Goal: Task Accomplishment & Management: Use online tool/utility

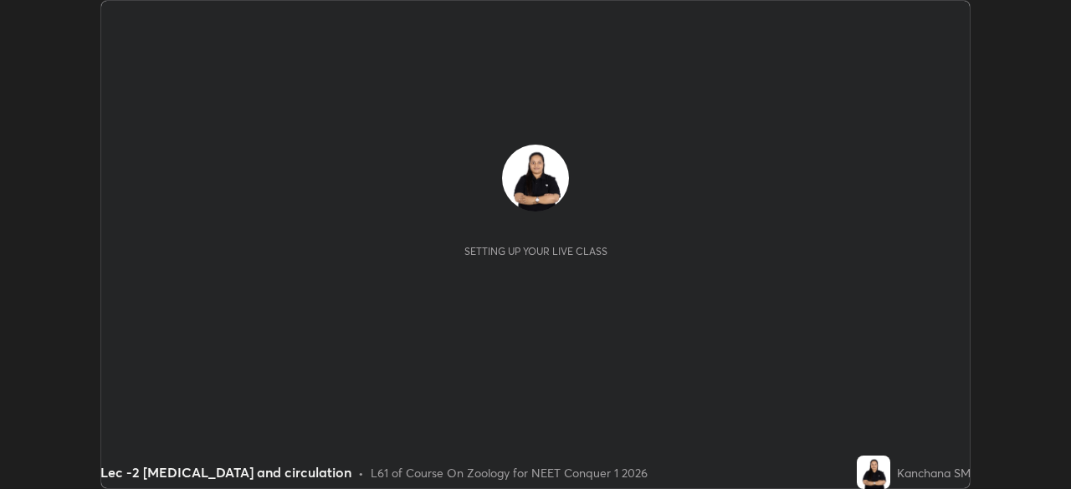
scroll to position [489, 1070]
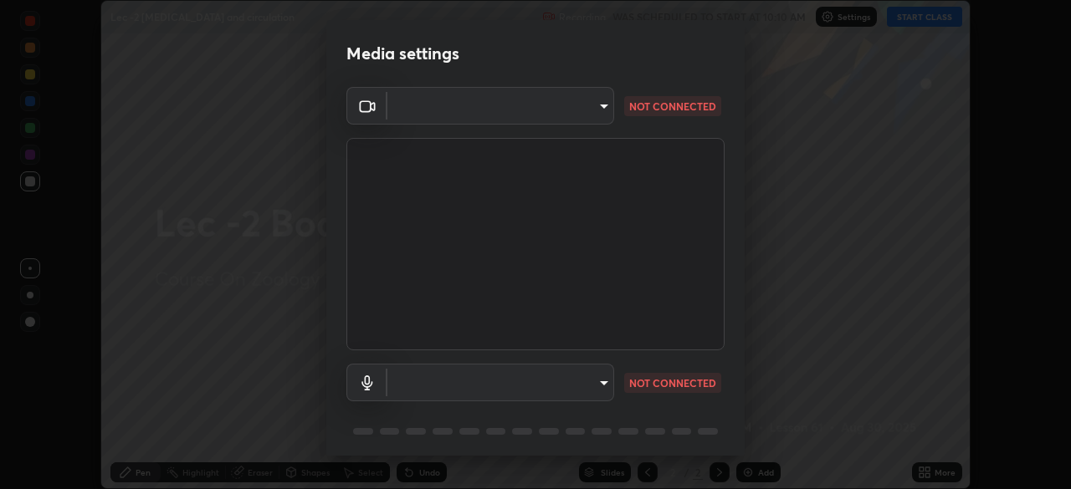
type input "d06bfa8f304afa3967ea8099af1d7ab49983dfb03d10ec62852b72a31e22bf4d"
type input "default"
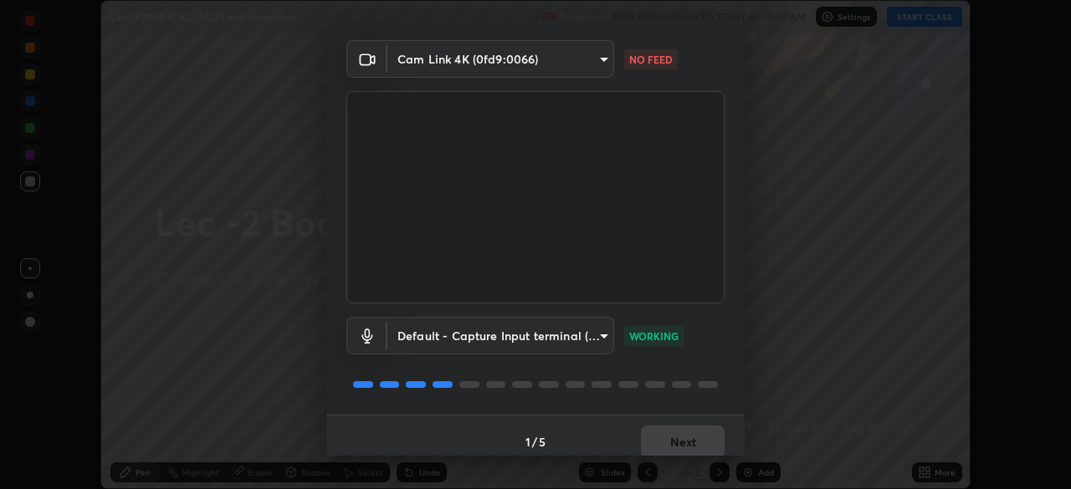
scroll to position [59, 0]
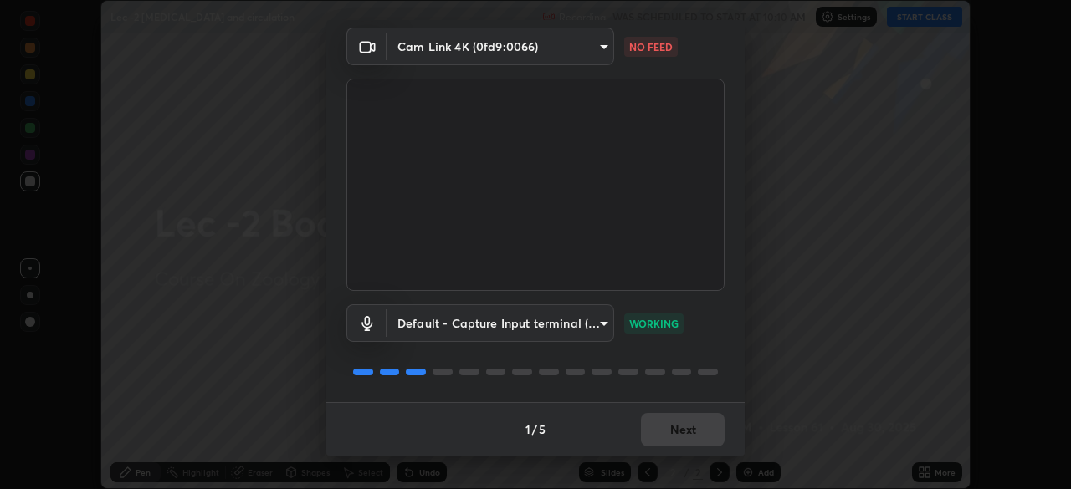
click at [597, 43] on body "Erase all Lec -2 [MEDICAL_DATA] and circulation Recording WAS SCHEDULED TO STAR…" at bounding box center [535, 244] width 1071 height 489
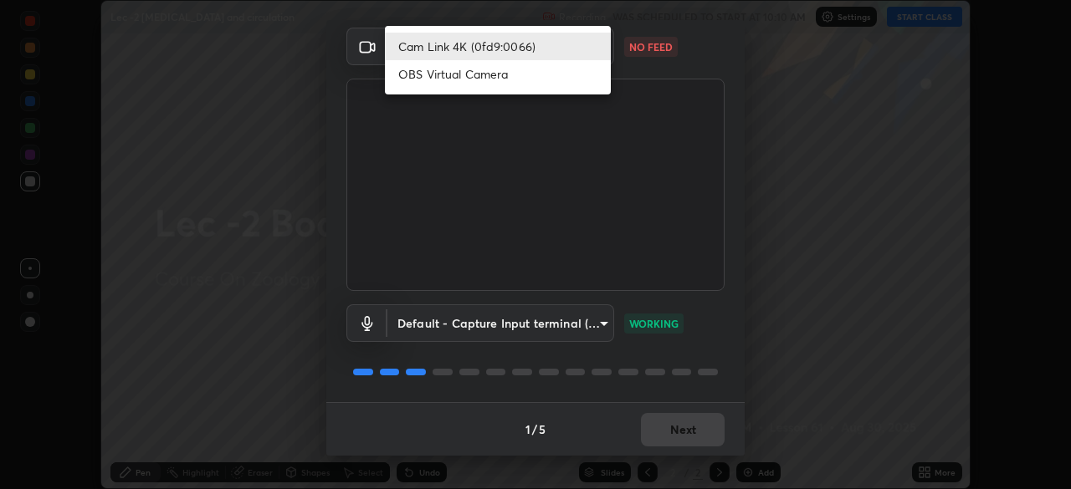
click at [503, 75] on li "OBS Virtual Camera" at bounding box center [498, 74] width 226 height 28
type input "e8b01860e9f4f9cf0b97084f56e189066d3111c6e0cf5993db34b4ae72e26104"
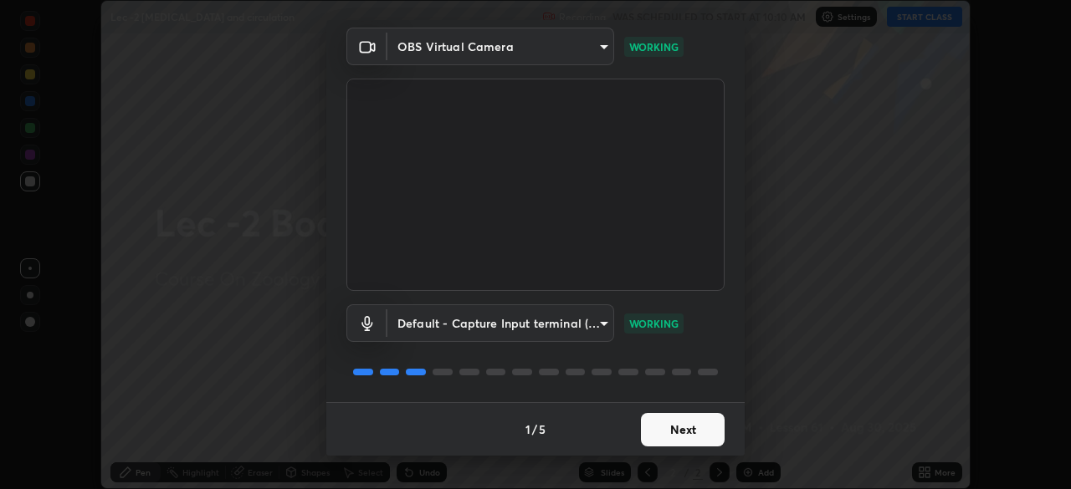
click at [667, 436] on button "Next" at bounding box center [683, 429] width 84 height 33
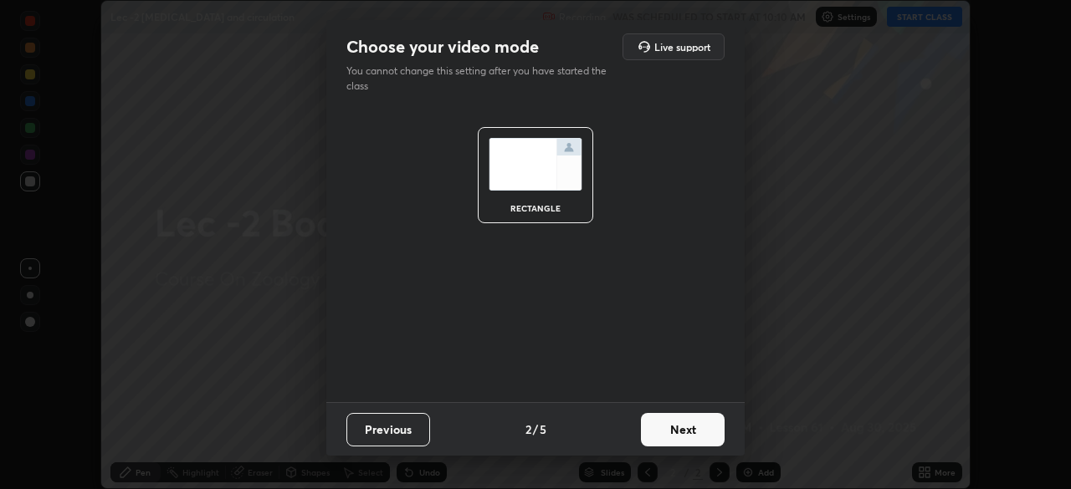
scroll to position [0, 0]
click at [672, 434] on button "Next" at bounding box center [683, 429] width 84 height 33
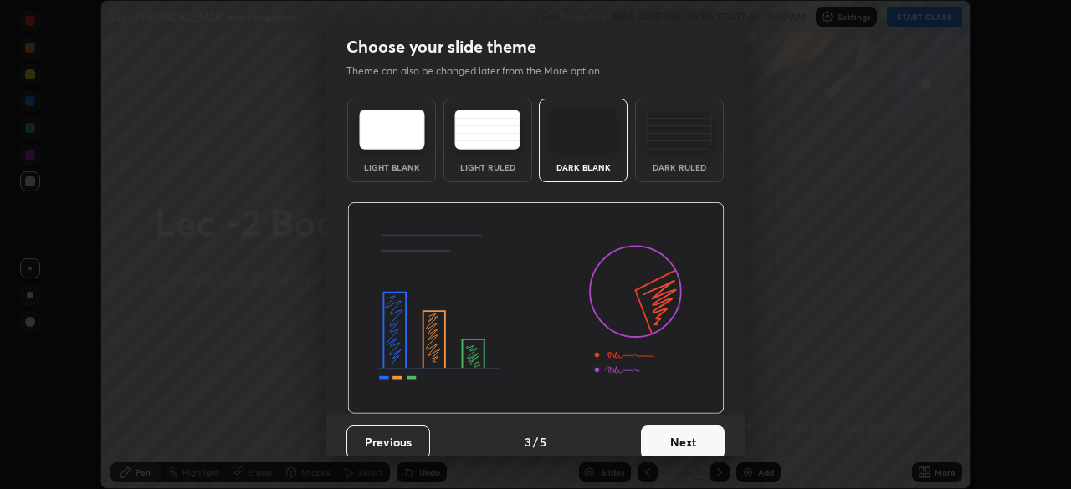
click at [678, 434] on button "Next" at bounding box center [683, 442] width 84 height 33
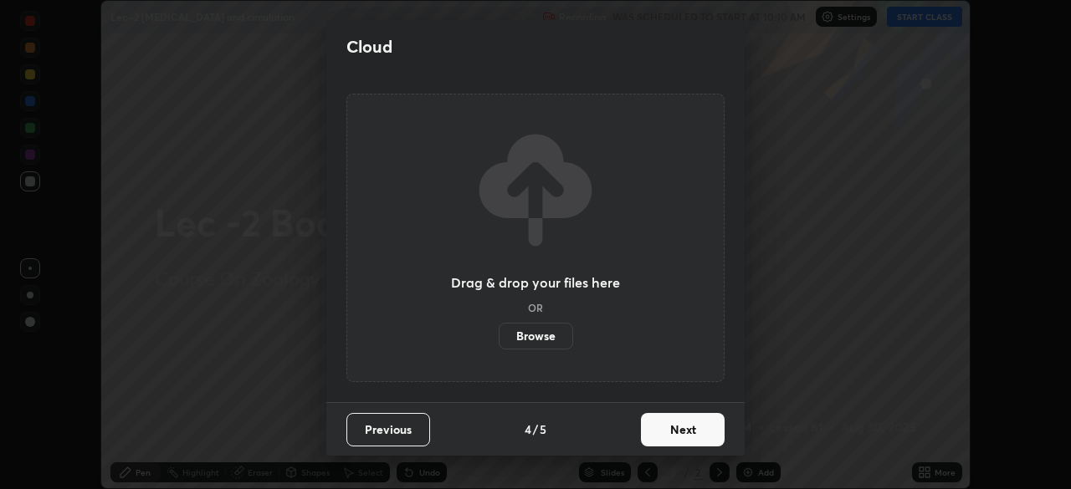
click at [677, 437] on button "Next" at bounding box center [683, 429] width 84 height 33
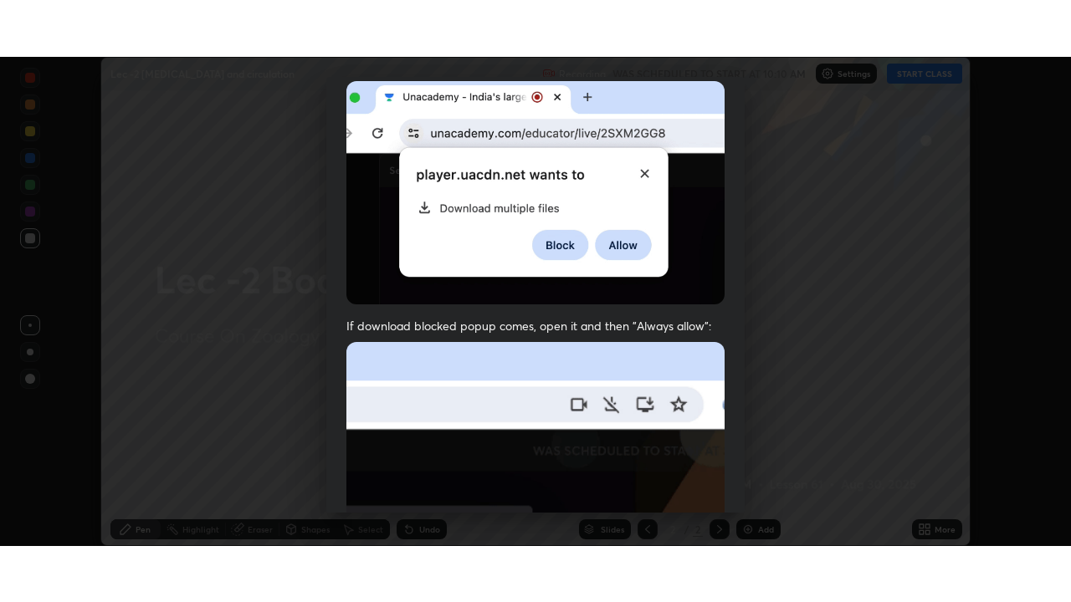
scroll to position [401, 0]
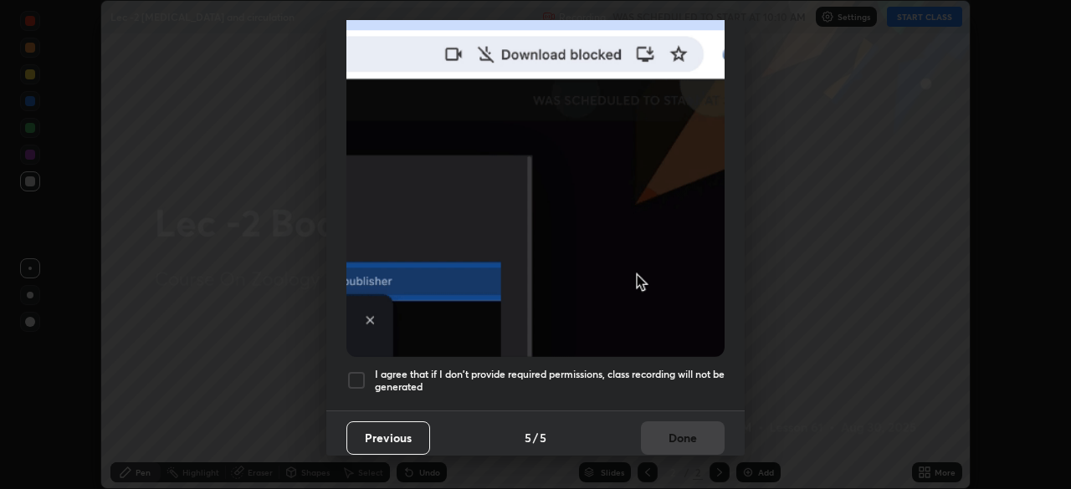
click at [353, 376] on div at bounding box center [356, 381] width 20 height 20
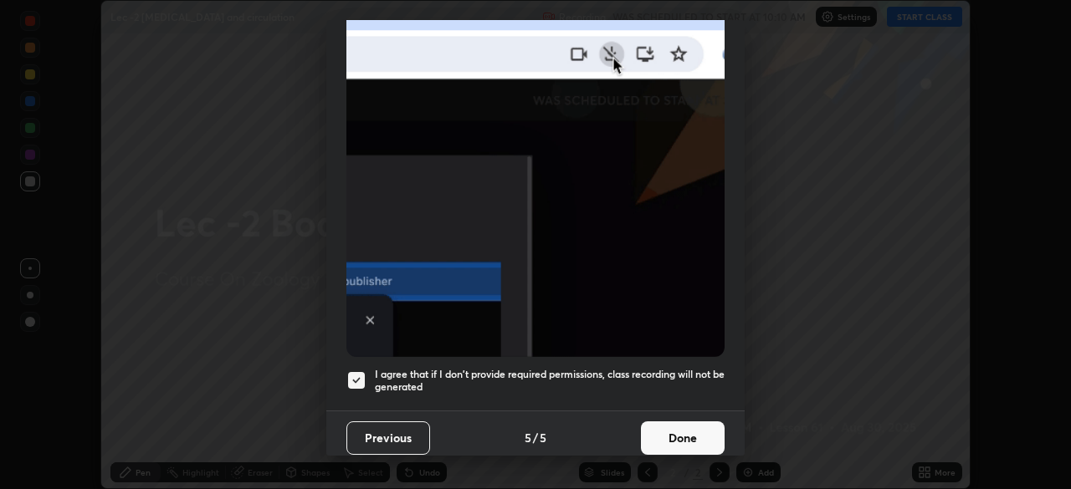
click at [659, 432] on button "Done" at bounding box center [683, 438] width 84 height 33
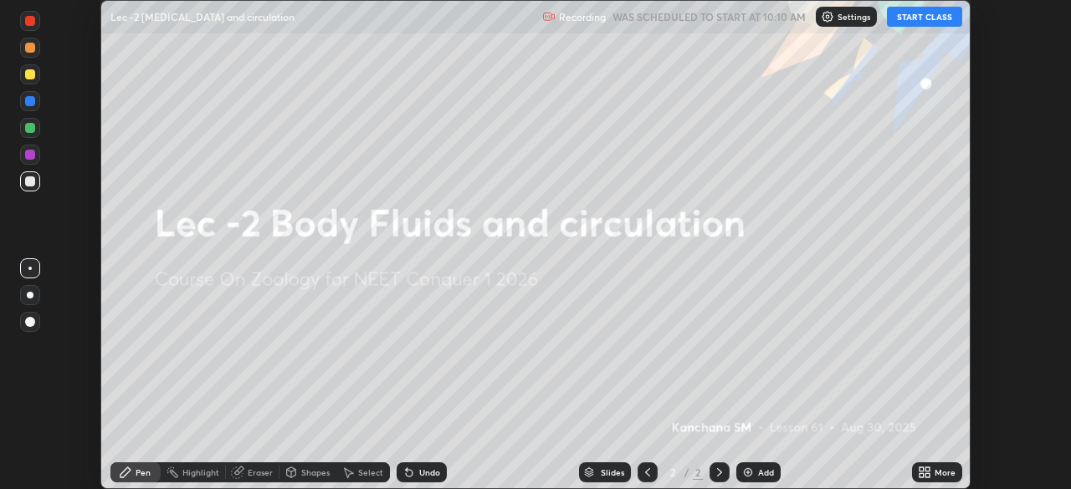
click at [919, 25] on button "START CLASS" at bounding box center [924, 17] width 75 height 20
click at [922, 476] on icon at bounding box center [921, 475] width 4 height 4
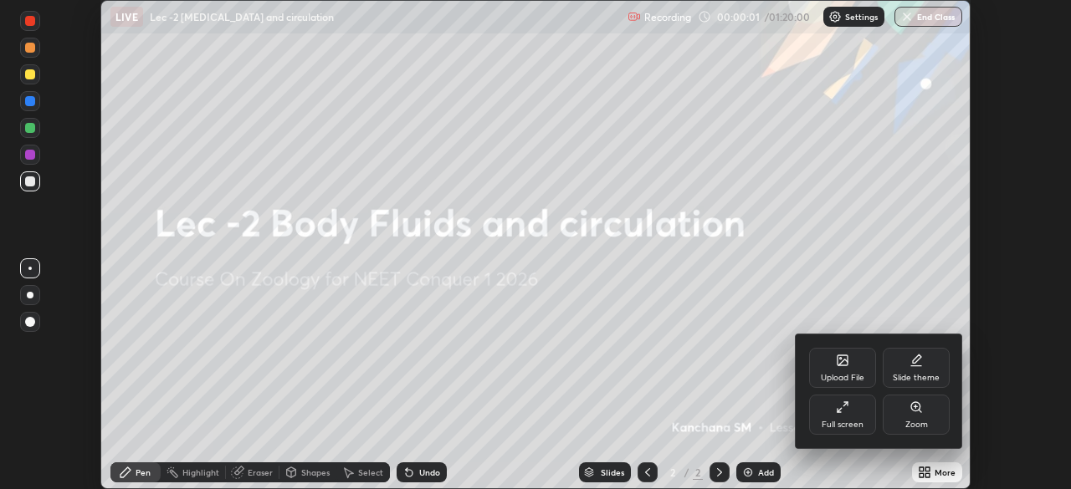
click at [852, 421] on div "Full screen" at bounding box center [842, 425] width 42 height 8
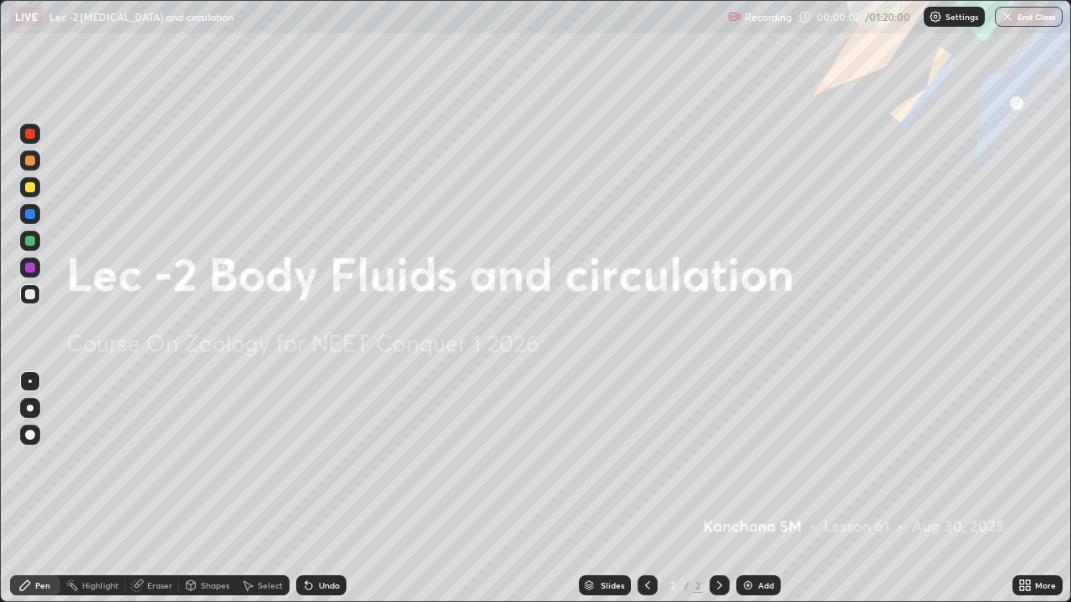
scroll to position [602, 1071]
click at [945, 17] on p "Settings" at bounding box center [961, 17] width 33 height 8
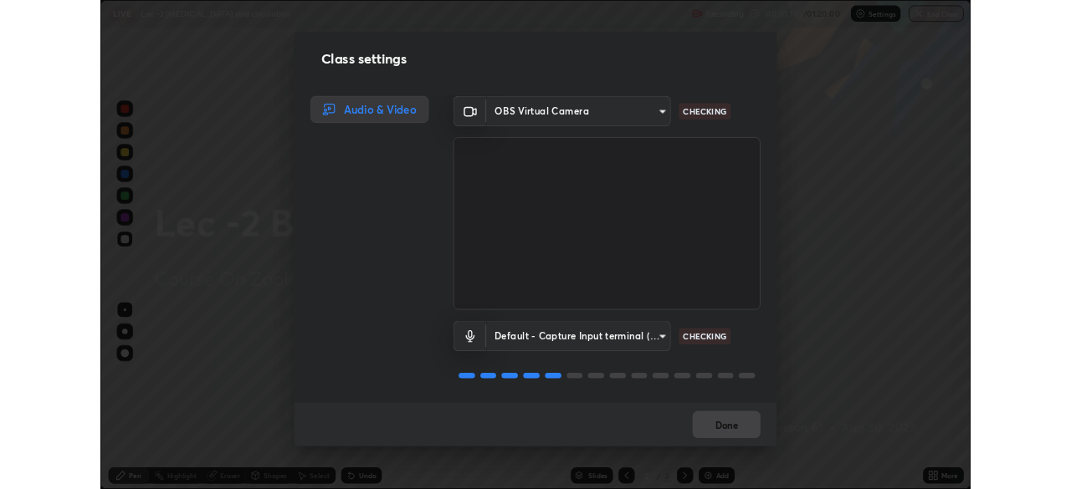
scroll to position [2, 0]
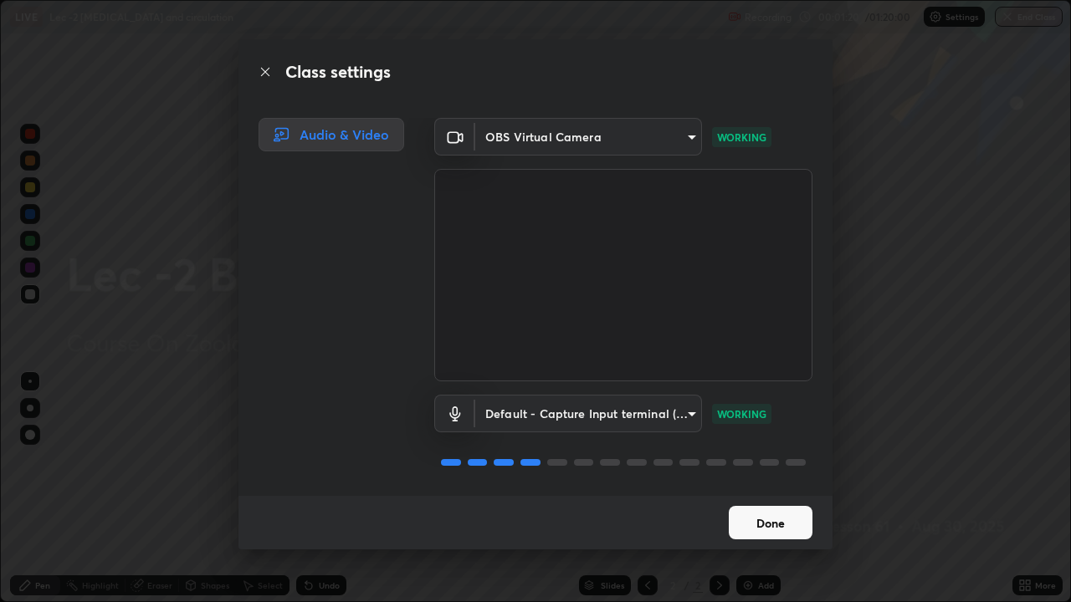
click at [771, 488] on button "Done" at bounding box center [770, 522] width 84 height 33
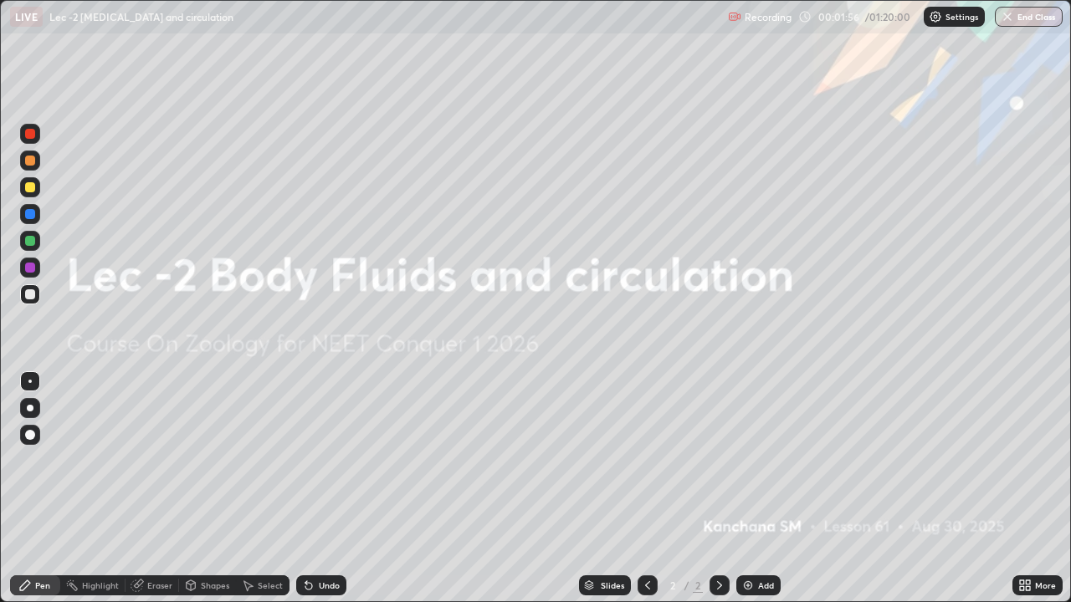
click at [745, 488] on img at bounding box center [747, 585] width 13 height 13
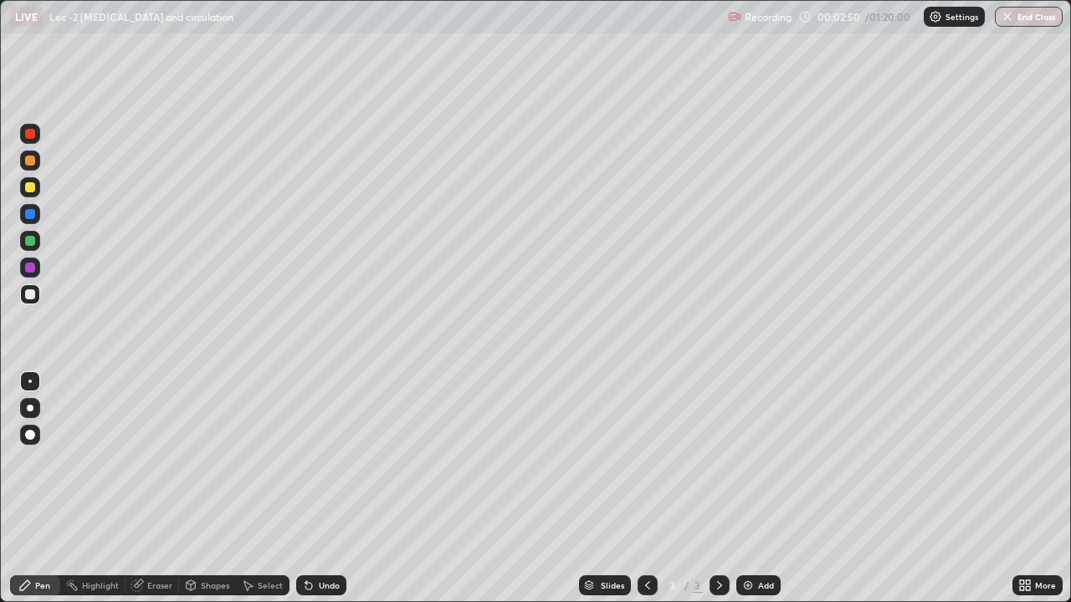
click at [30, 192] on div at bounding box center [30, 187] width 10 height 10
click at [36, 435] on div at bounding box center [30, 435] width 20 height 20
click at [263, 488] on div "Select" at bounding box center [270, 585] width 25 height 8
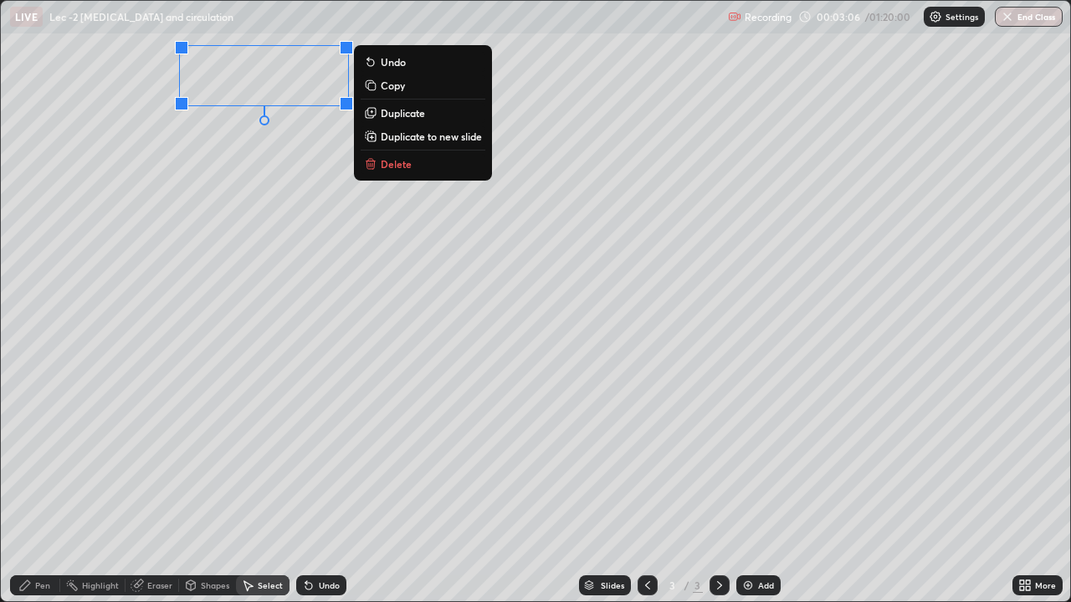
click at [152, 181] on div "0 ° Undo Copy Duplicate Duplicate to new slide Delete" at bounding box center [535, 301] width 1069 height 601
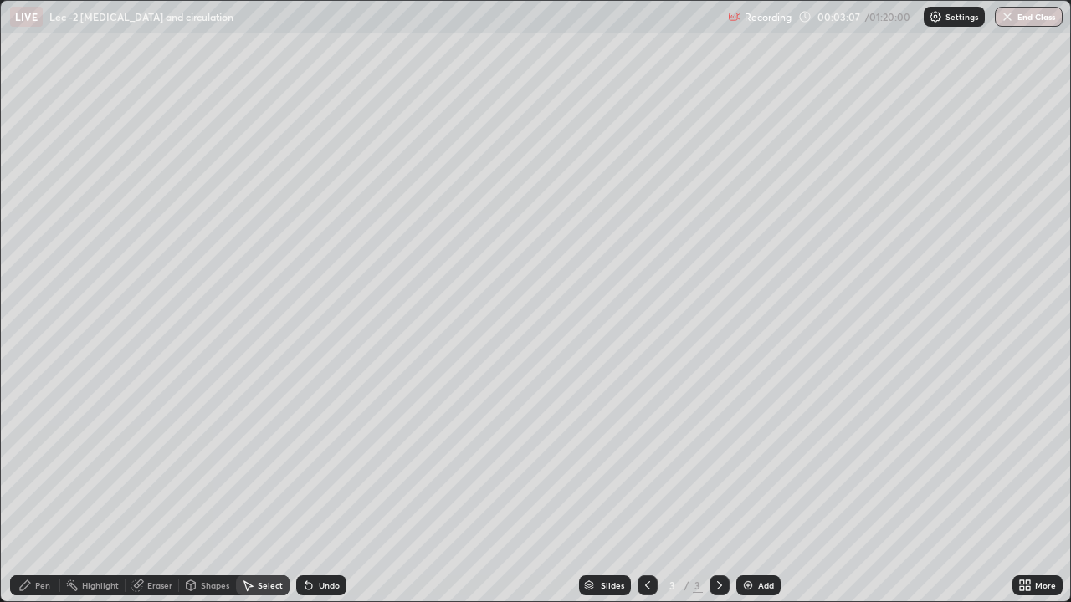
click at [39, 488] on div "Pen" at bounding box center [42, 585] width 15 height 8
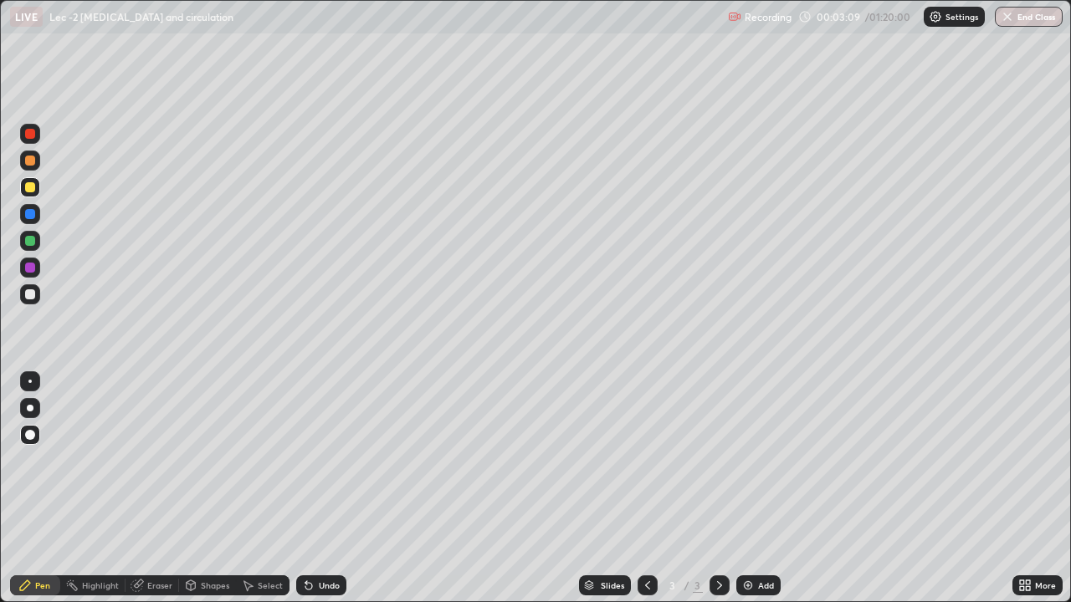
click at [33, 294] on div at bounding box center [30, 294] width 10 height 10
click at [30, 408] on div at bounding box center [30, 408] width 7 height 7
click at [306, 488] on icon at bounding box center [308, 586] width 7 height 7
click at [28, 161] on div at bounding box center [30, 161] width 10 height 10
click at [29, 437] on div at bounding box center [30, 435] width 10 height 10
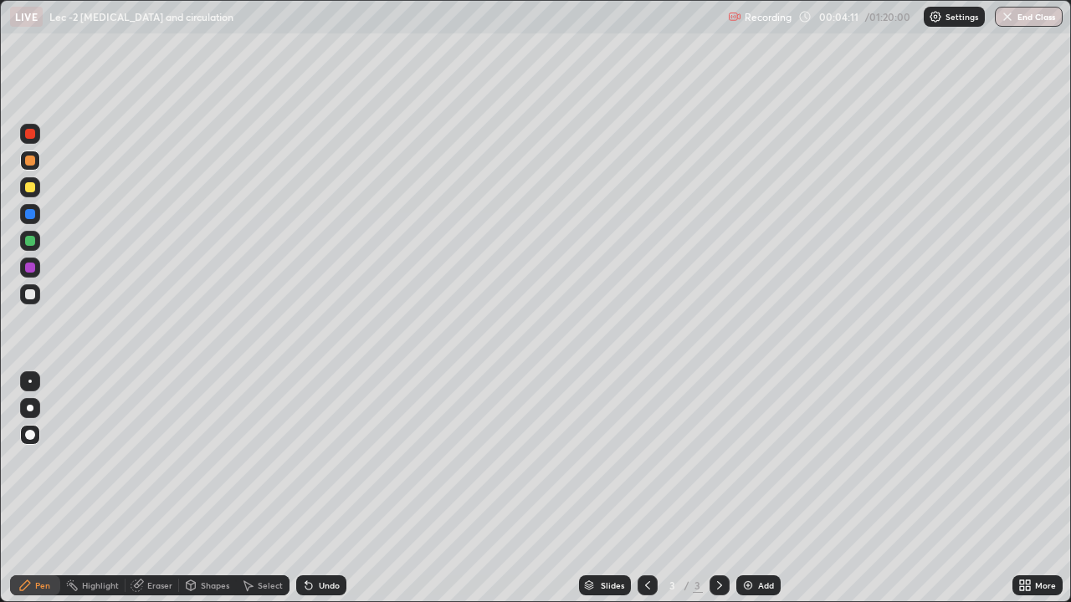
click at [29, 295] on div at bounding box center [30, 294] width 10 height 10
click at [32, 410] on div at bounding box center [30, 408] width 7 height 7
click at [25, 164] on div at bounding box center [30, 161] width 20 height 20
click at [31, 193] on div at bounding box center [30, 187] width 20 height 20
click at [29, 294] on div at bounding box center [30, 294] width 10 height 10
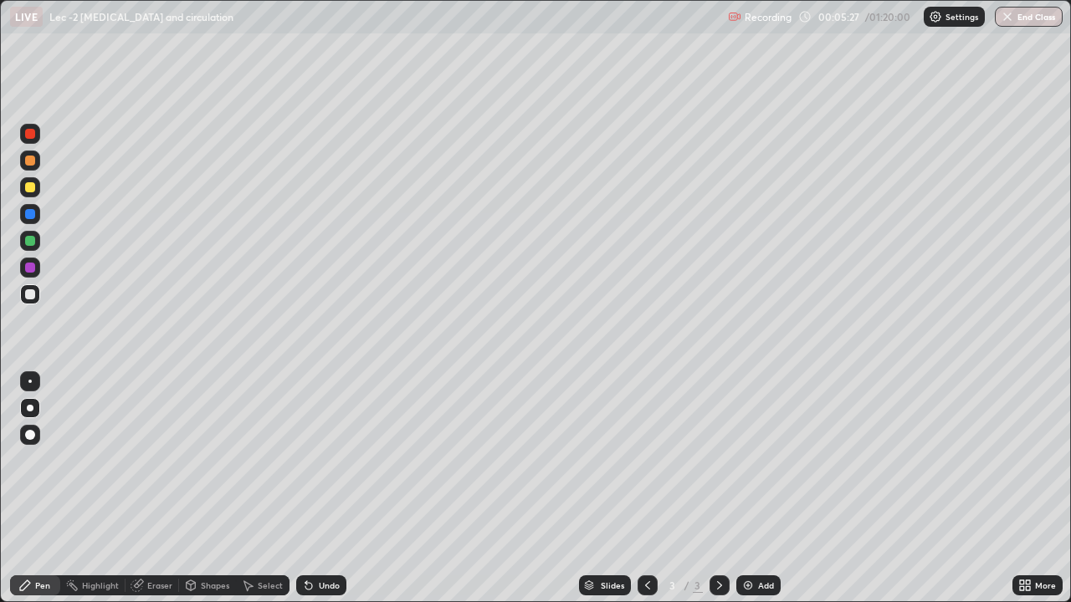
click at [23, 166] on div at bounding box center [30, 161] width 20 height 20
click at [33, 296] on div at bounding box center [30, 294] width 10 height 10
click at [37, 194] on div at bounding box center [30, 187] width 20 height 20
click at [39, 299] on div at bounding box center [30, 294] width 20 height 20
click at [32, 159] on div at bounding box center [30, 161] width 10 height 10
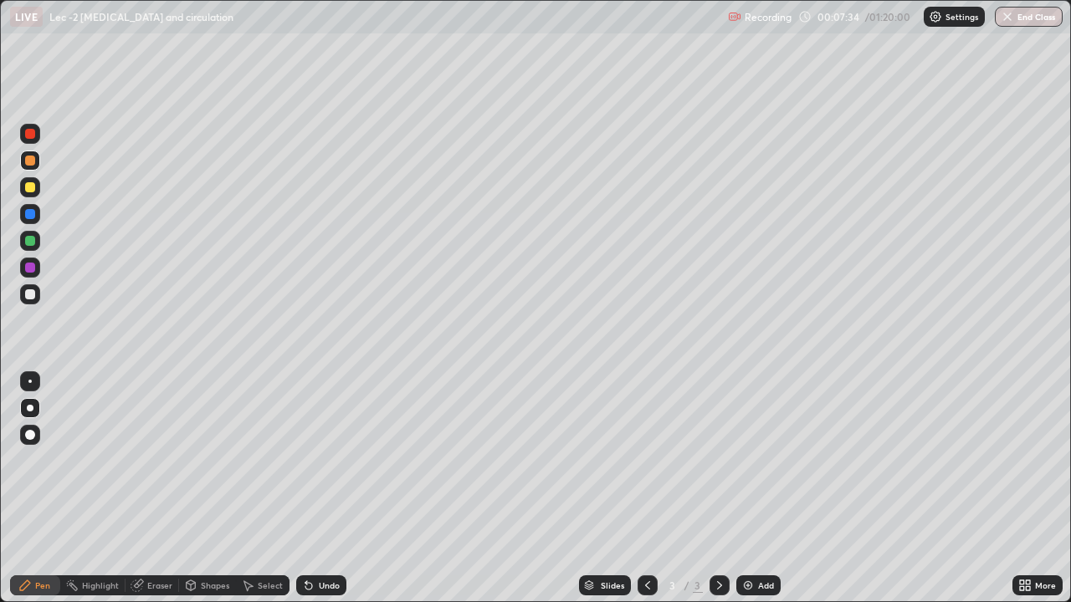
click at [30, 294] on div at bounding box center [30, 294] width 10 height 10
click at [209, 488] on div "Shapes" at bounding box center [215, 585] width 28 height 8
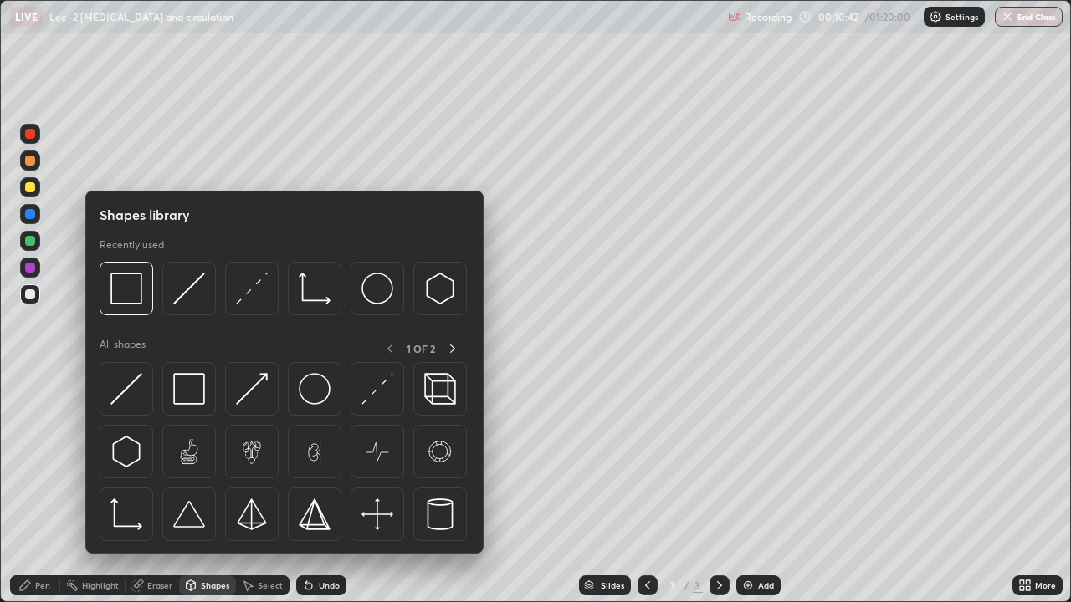
click at [132, 294] on img at bounding box center [126, 289] width 32 height 32
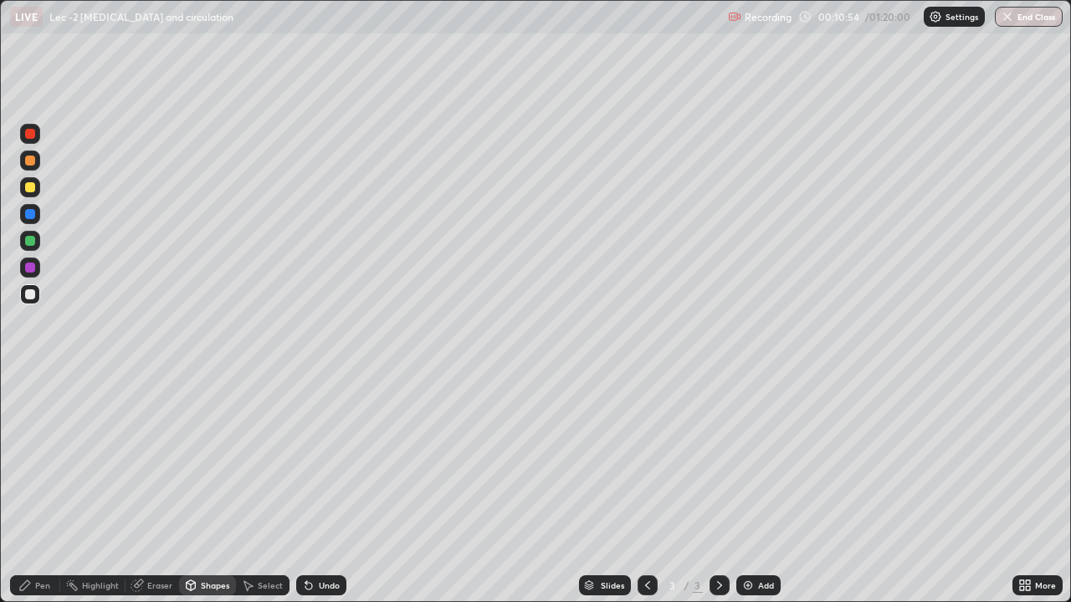
click at [152, 488] on div "Eraser" at bounding box center [159, 585] width 25 height 8
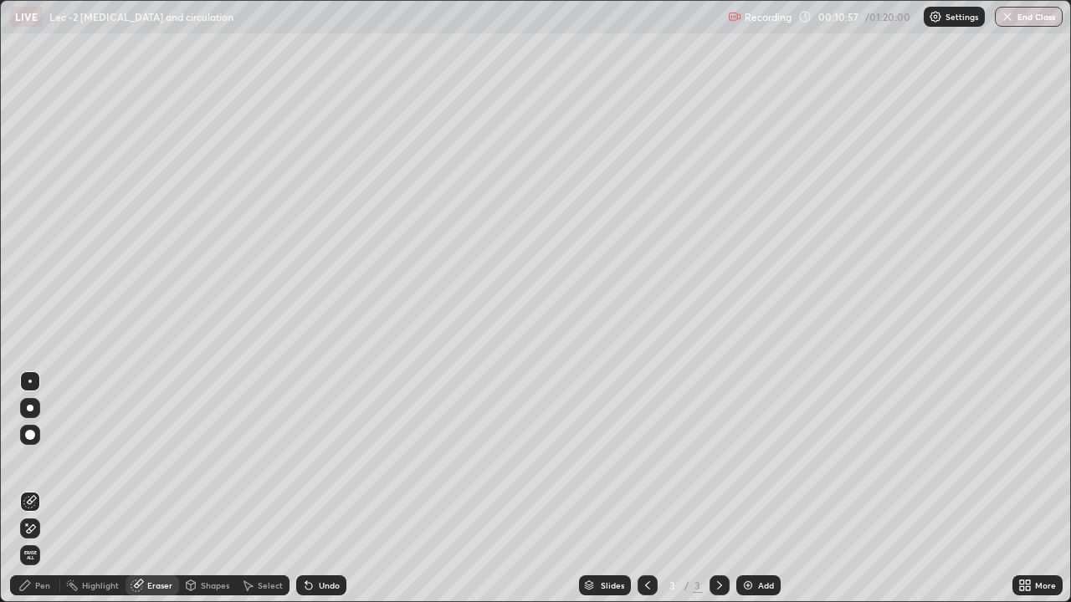
click at [210, 488] on div "Shapes" at bounding box center [207, 585] width 57 height 20
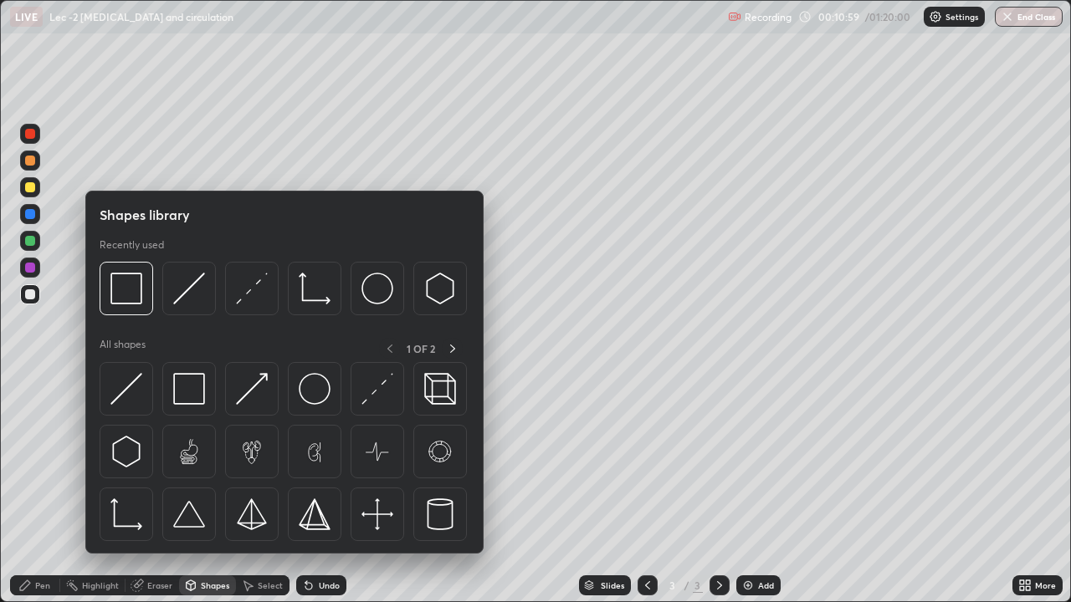
click at [373, 488] on div "Slides 3 / 3 Add" at bounding box center [679, 585] width 666 height 33
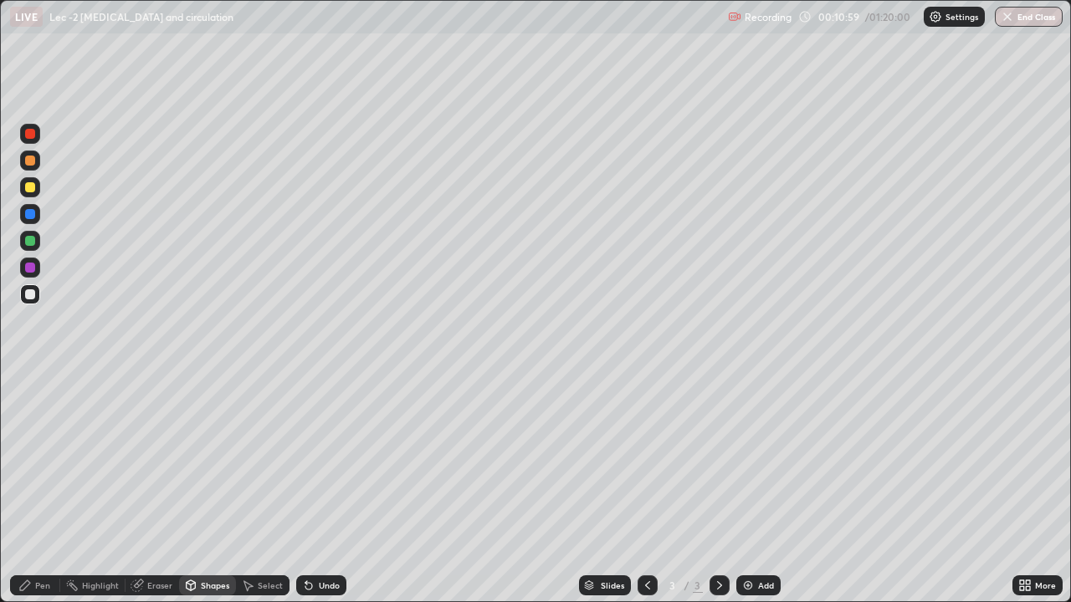
click at [260, 488] on div "Select" at bounding box center [263, 585] width 54 height 20
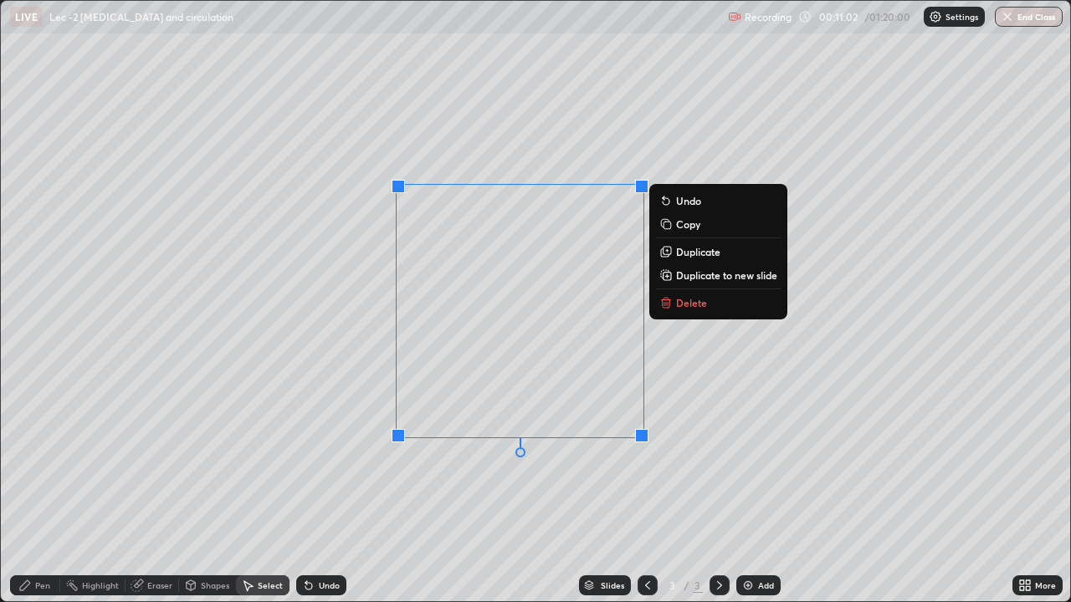
click at [683, 306] on p "Delete" at bounding box center [691, 302] width 31 height 13
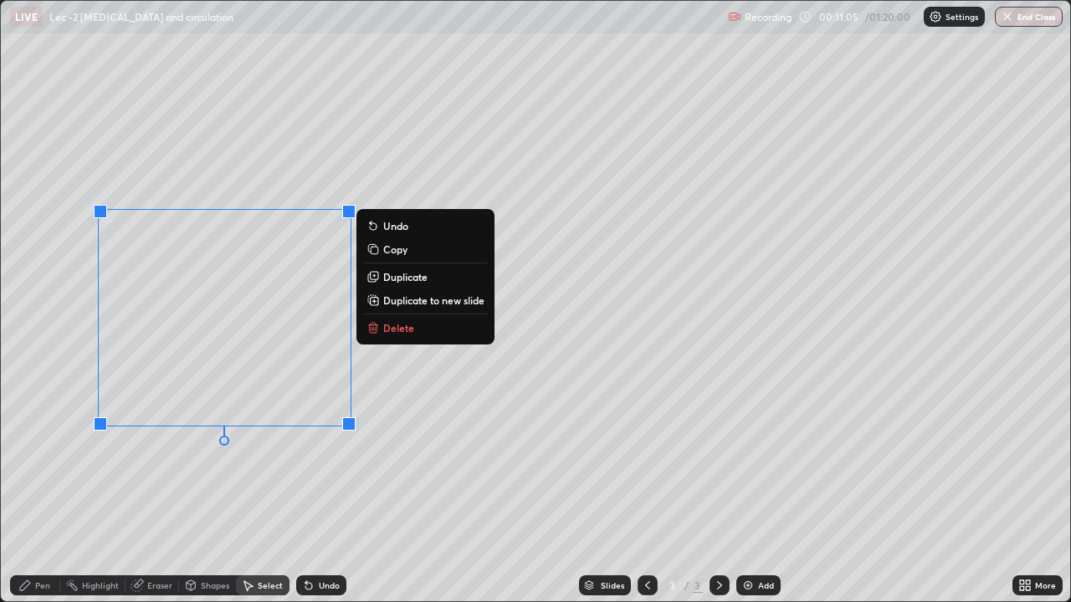
click at [399, 329] on p "Delete" at bounding box center [398, 327] width 31 height 13
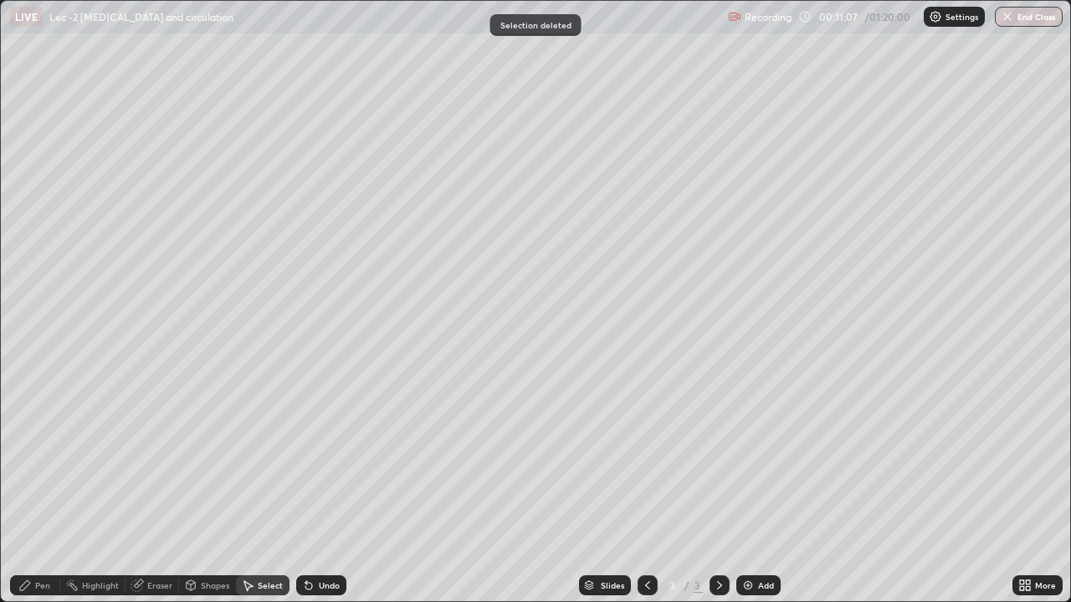
click at [196, 488] on icon at bounding box center [190, 585] width 13 height 13
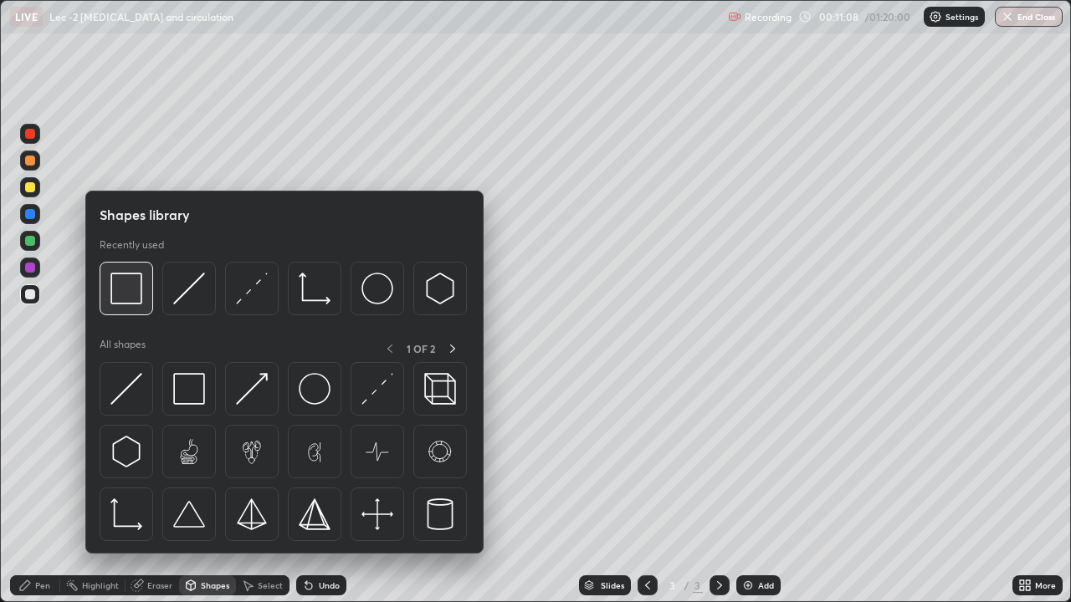
click at [138, 294] on img at bounding box center [126, 289] width 32 height 32
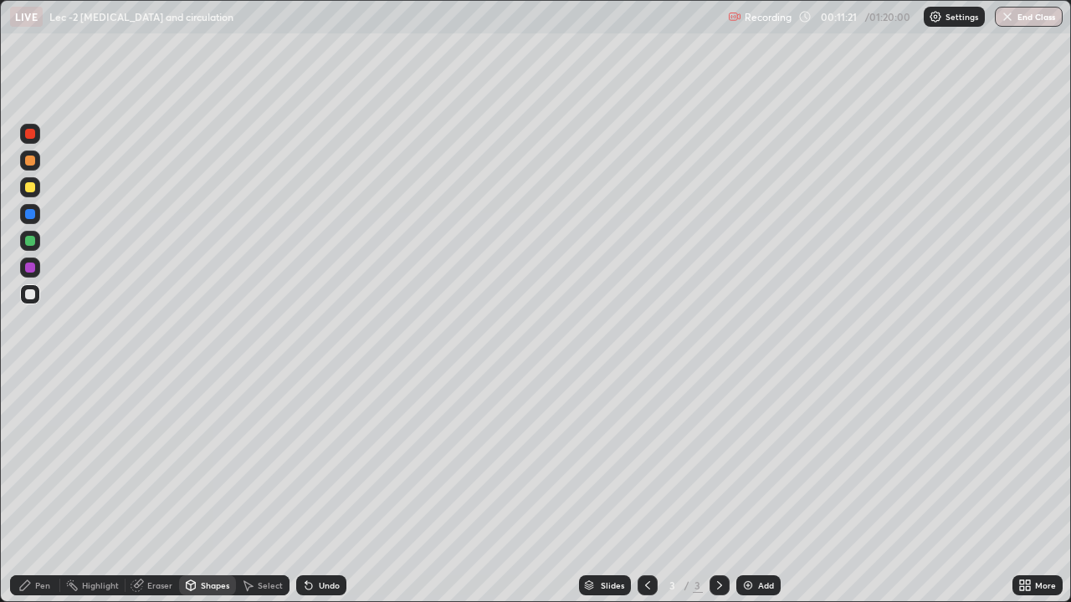
click at [260, 488] on div "Select" at bounding box center [263, 585] width 54 height 20
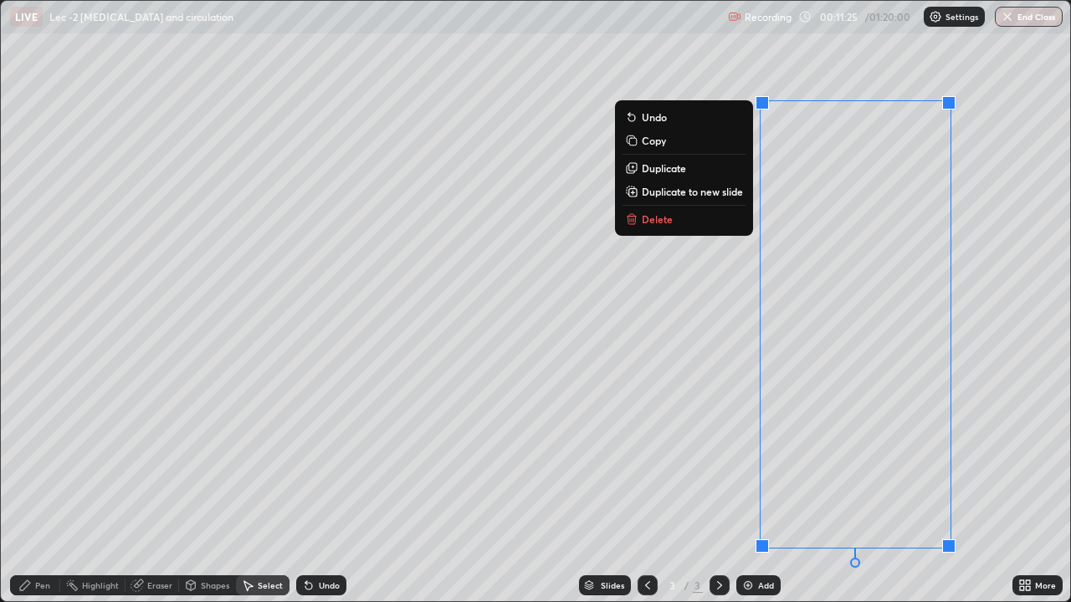
click at [717, 221] on button "Delete" at bounding box center [683, 219] width 125 height 20
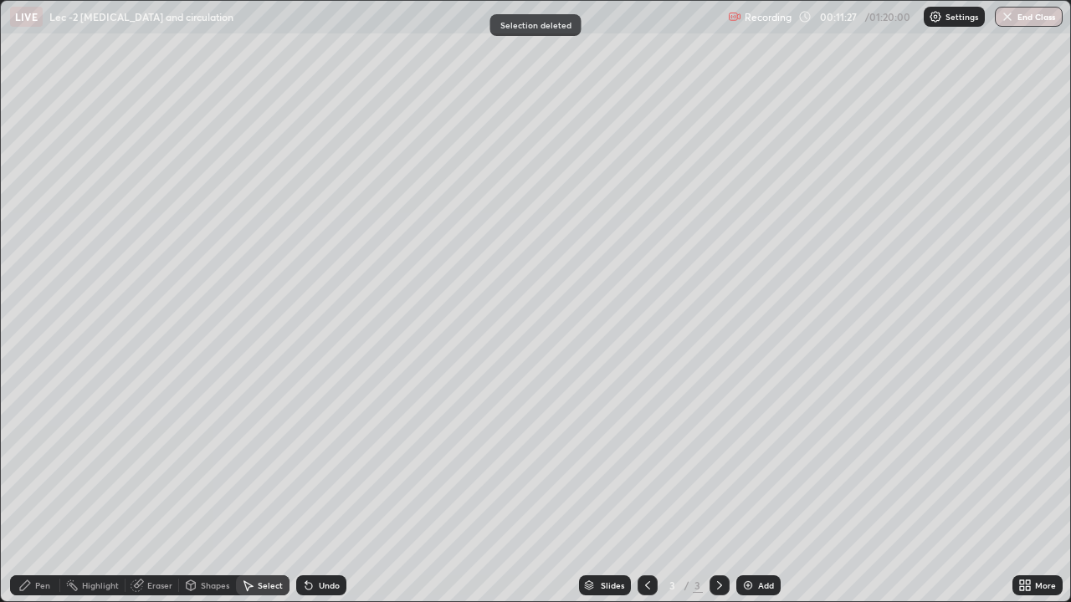
click at [205, 488] on div "Shapes" at bounding box center [207, 585] width 57 height 20
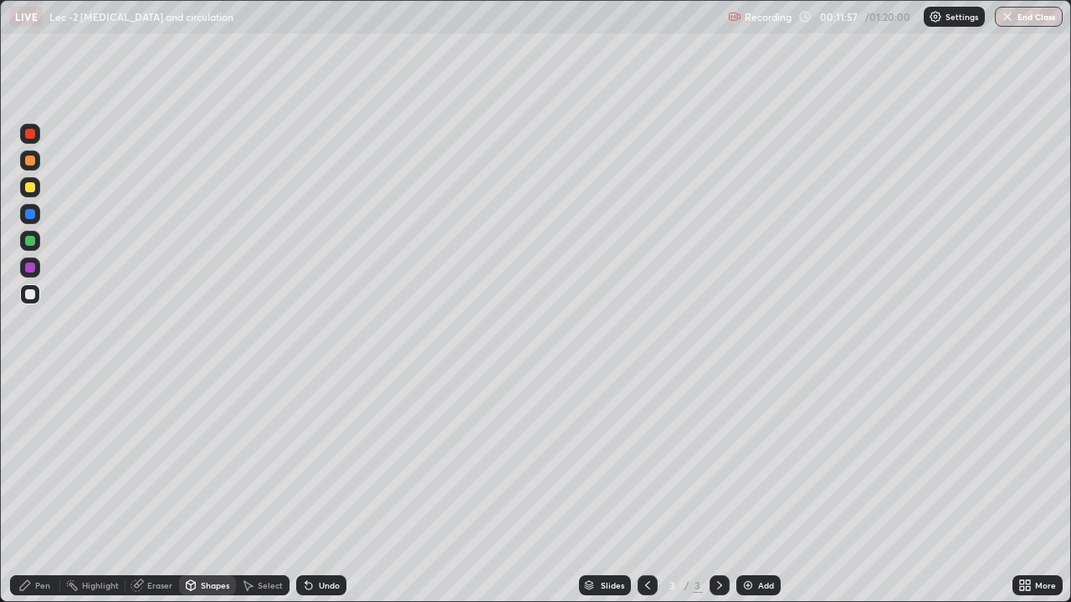
click at [30, 161] on div at bounding box center [30, 161] width 10 height 10
click at [305, 488] on icon at bounding box center [308, 586] width 7 height 7
click at [38, 488] on div "Pen" at bounding box center [35, 585] width 50 height 20
click at [31, 297] on div at bounding box center [30, 294] width 10 height 10
click at [29, 187] on div at bounding box center [30, 187] width 10 height 10
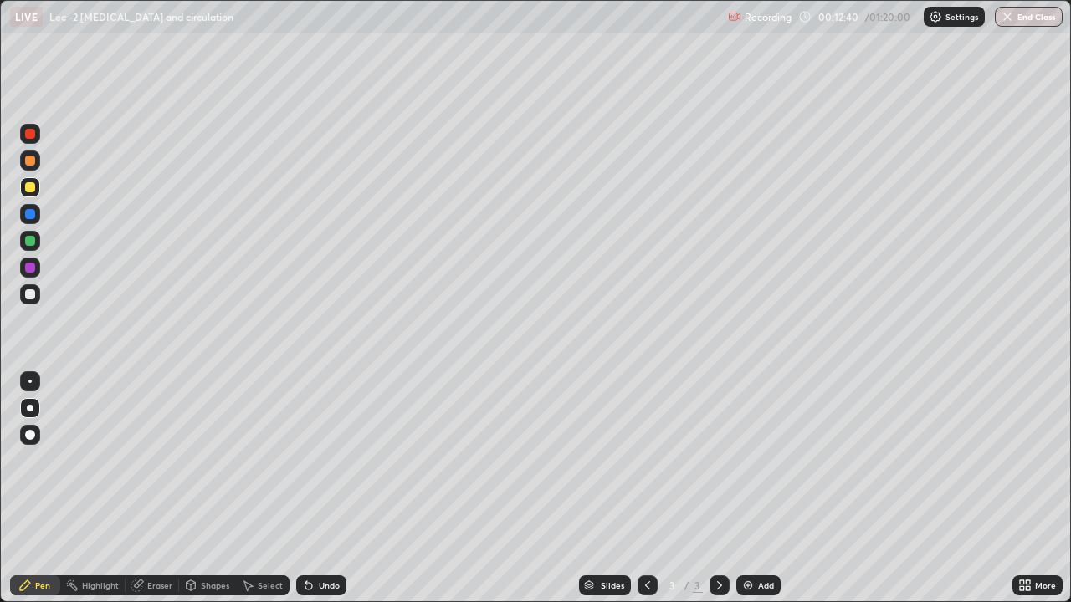
click at [31, 382] on div at bounding box center [29, 381] width 3 height 3
click at [28, 163] on div at bounding box center [30, 161] width 10 height 10
click at [28, 410] on div at bounding box center [30, 408] width 7 height 7
click at [25, 192] on div at bounding box center [30, 187] width 20 height 20
click at [30, 381] on div at bounding box center [29, 381] width 3 height 3
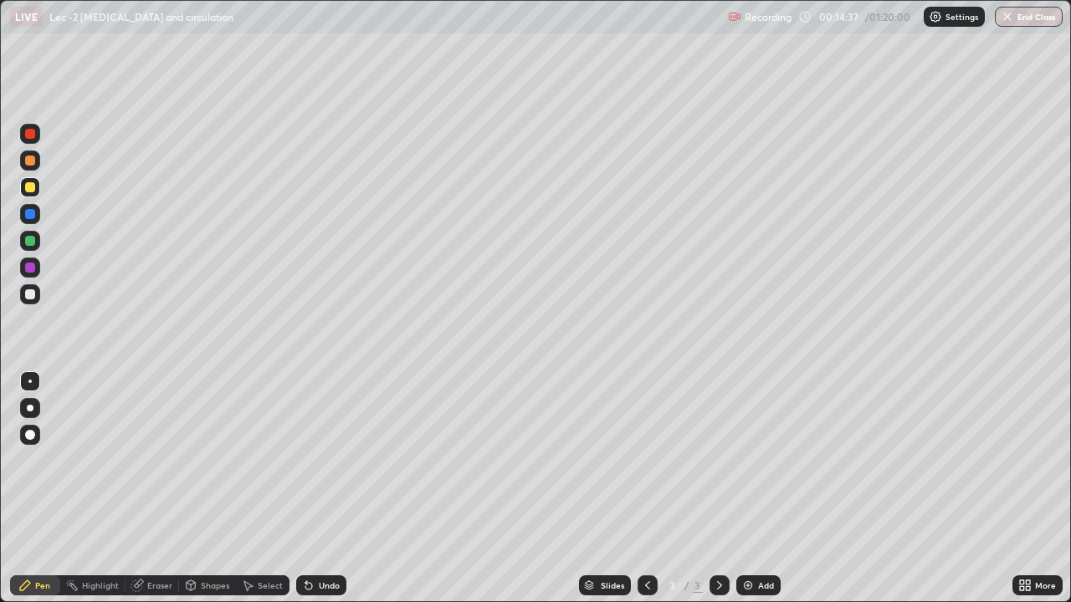
click at [31, 161] on div at bounding box center [30, 161] width 10 height 10
click at [28, 399] on div at bounding box center [30, 408] width 20 height 20
click at [31, 188] on div at bounding box center [30, 187] width 10 height 10
click at [30, 381] on div at bounding box center [29, 381] width 3 height 3
click at [33, 161] on div at bounding box center [30, 161] width 10 height 10
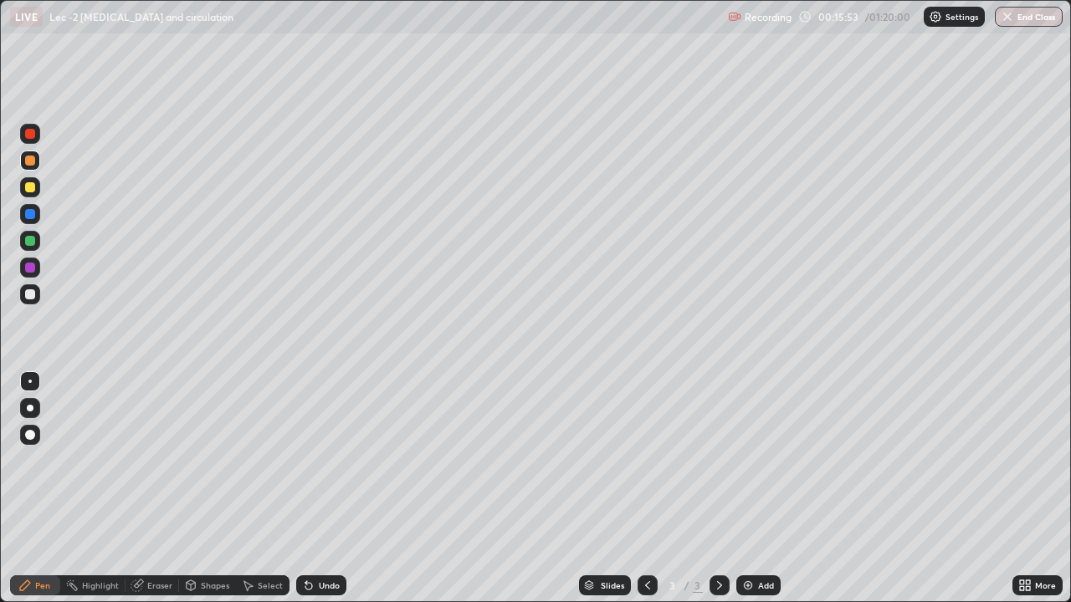
click at [31, 406] on div at bounding box center [30, 408] width 7 height 7
click at [31, 190] on div at bounding box center [30, 187] width 10 height 10
click at [30, 381] on div at bounding box center [29, 381] width 3 height 3
click at [321, 488] on div "Undo" at bounding box center [329, 585] width 21 height 8
click at [322, 488] on div "Undo" at bounding box center [329, 585] width 21 height 8
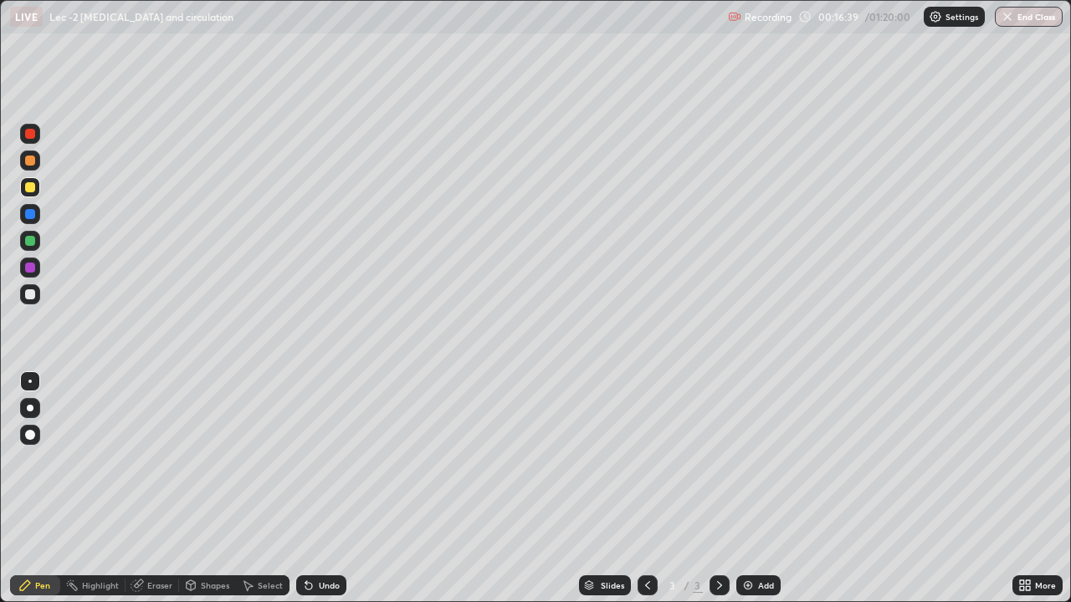
click at [323, 488] on div "Undo" at bounding box center [329, 585] width 21 height 8
click at [324, 488] on div "Undo" at bounding box center [329, 585] width 21 height 8
click at [28, 299] on div at bounding box center [30, 294] width 10 height 10
click at [28, 406] on div at bounding box center [30, 408] width 7 height 7
click at [750, 488] on img at bounding box center [747, 585] width 13 height 13
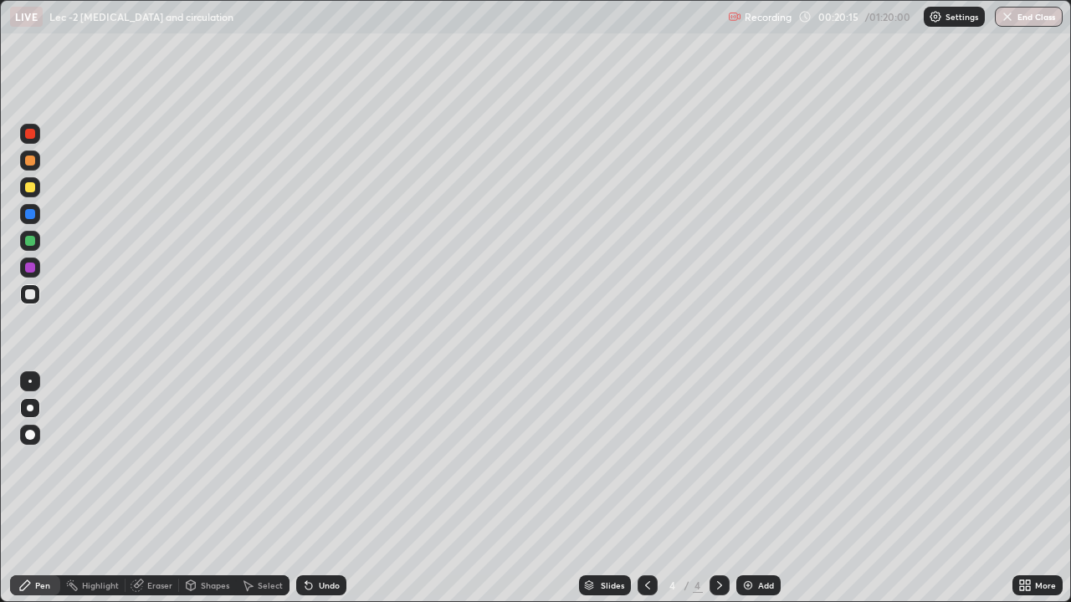
click at [28, 239] on div at bounding box center [30, 241] width 10 height 10
click at [646, 488] on icon at bounding box center [647, 585] width 13 height 13
click at [713, 488] on div at bounding box center [719, 585] width 20 height 20
click at [29, 187] on div at bounding box center [30, 187] width 10 height 10
click at [646, 488] on icon at bounding box center [647, 585] width 13 height 13
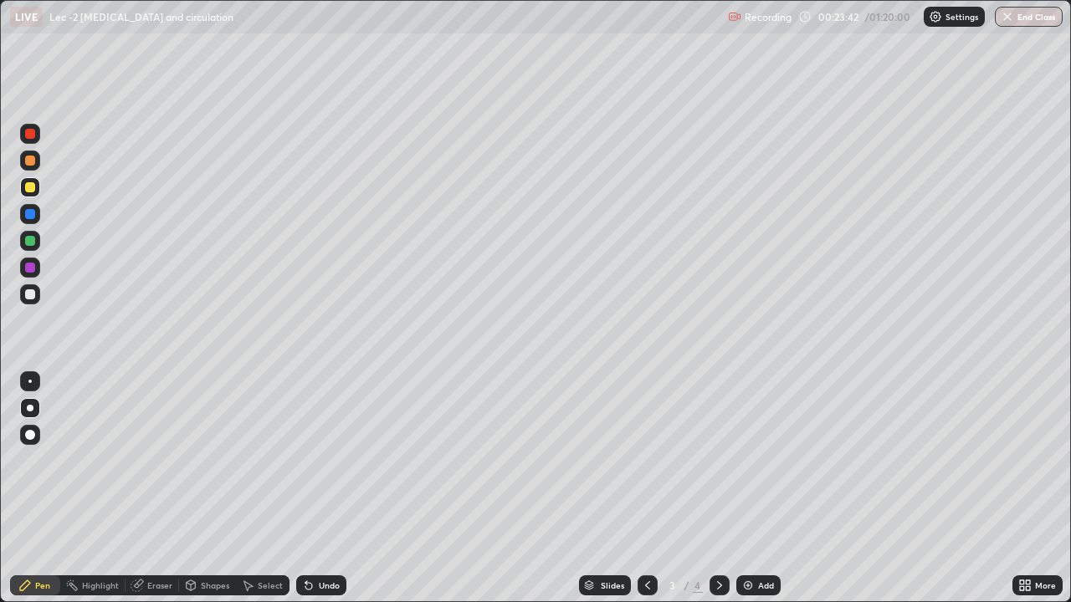
click at [718, 488] on icon at bounding box center [719, 585] width 5 height 8
click at [315, 488] on div "Undo" at bounding box center [321, 585] width 50 height 20
click at [319, 488] on div "Undo" at bounding box center [329, 585] width 21 height 8
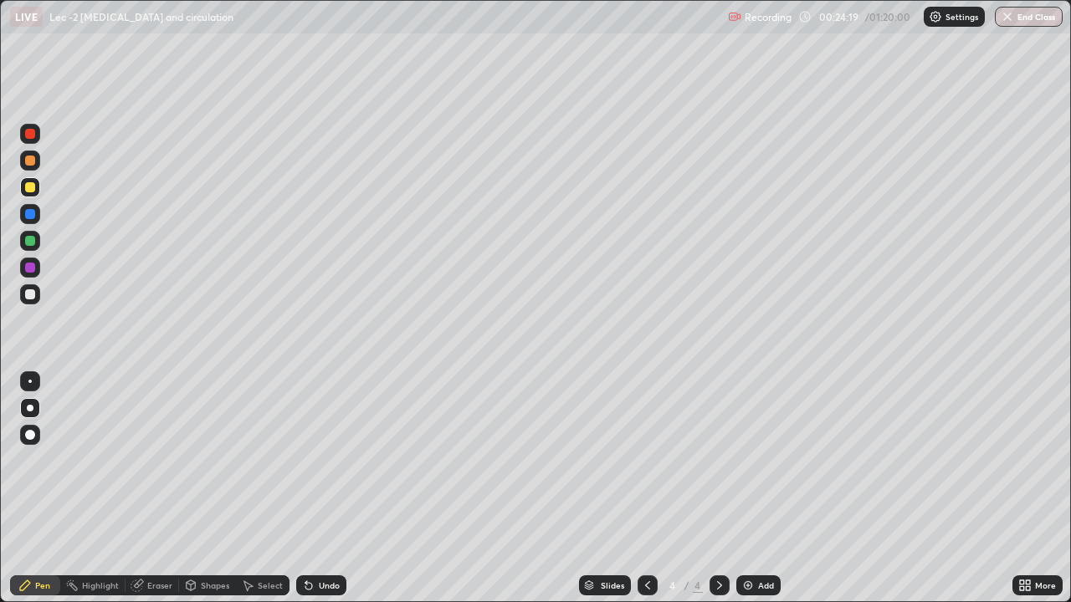
click at [319, 488] on div "Undo" at bounding box center [329, 585] width 21 height 8
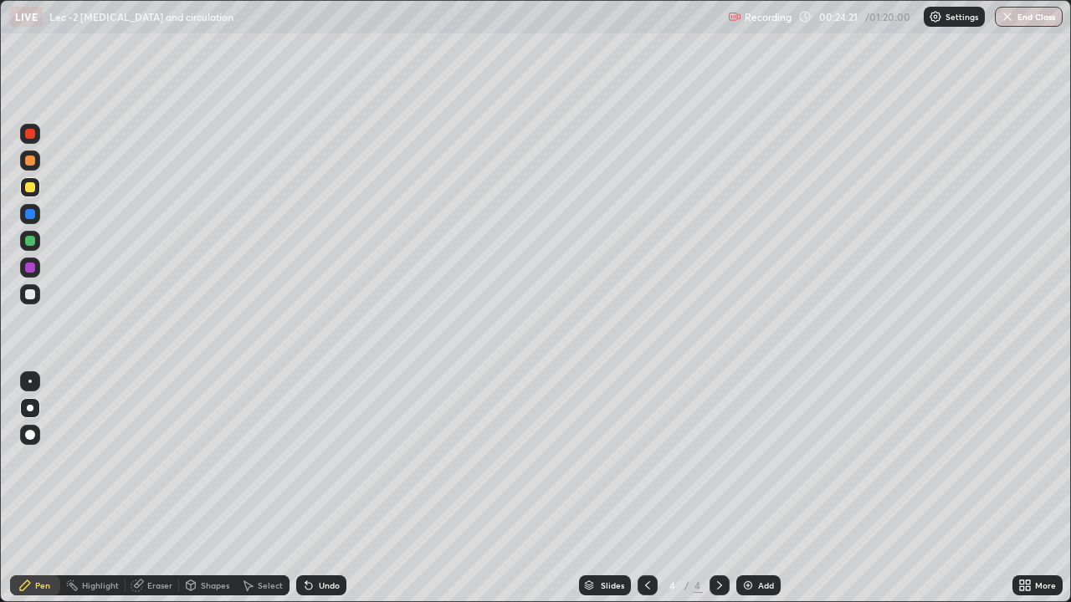
click at [319, 488] on div "Undo" at bounding box center [329, 585] width 21 height 8
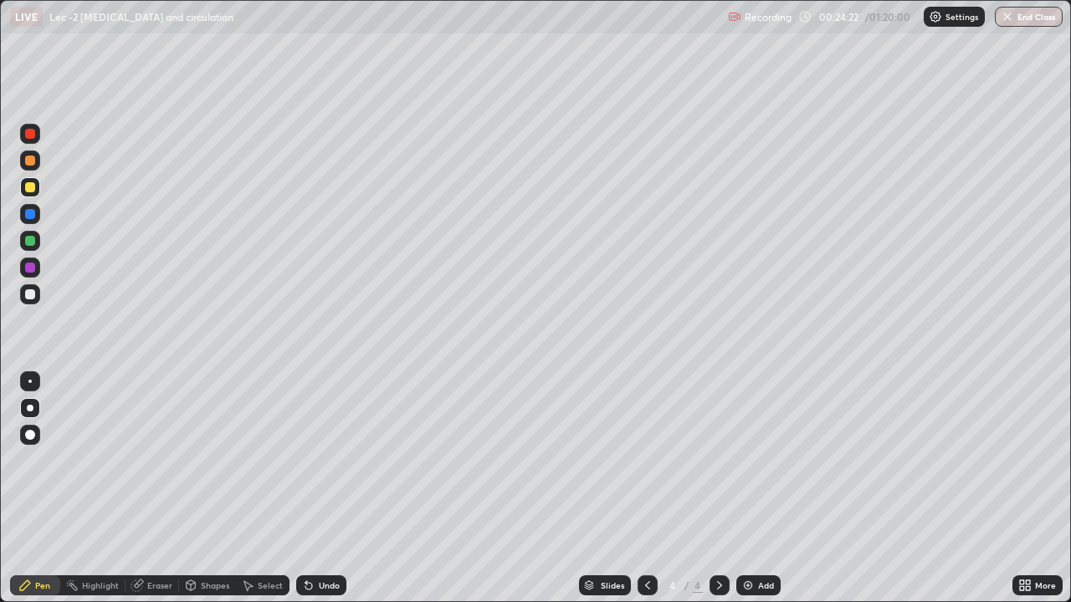
click at [319, 488] on div "Undo" at bounding box center [329, 585] width 21 height 8
click at [648, 488] on icon at bounding box center [647, 585] width 13 height 13
click at [718, 488] on icon at bounding box center [719, 585] width 13 height 13
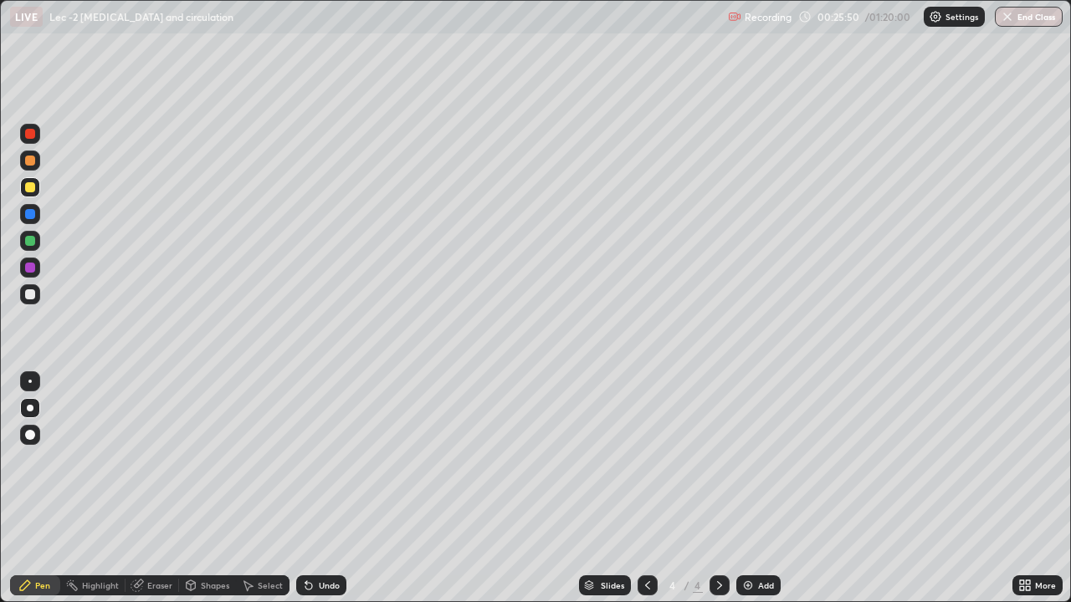
click at [646, 488] on icon at bounding box center [647, 585] width 13 height 13
click at [718, 488] on icon at bounding box center [719, 585] width 13 height 13
click at [652, 488] on div at bounding box center [647, 585] width 20 height 20
click at [724, 488] on icon at bounding box center [719, 585] width 13 height 13
click at [653, 488] on div at bounding box center [647, 585] width 20 height 20
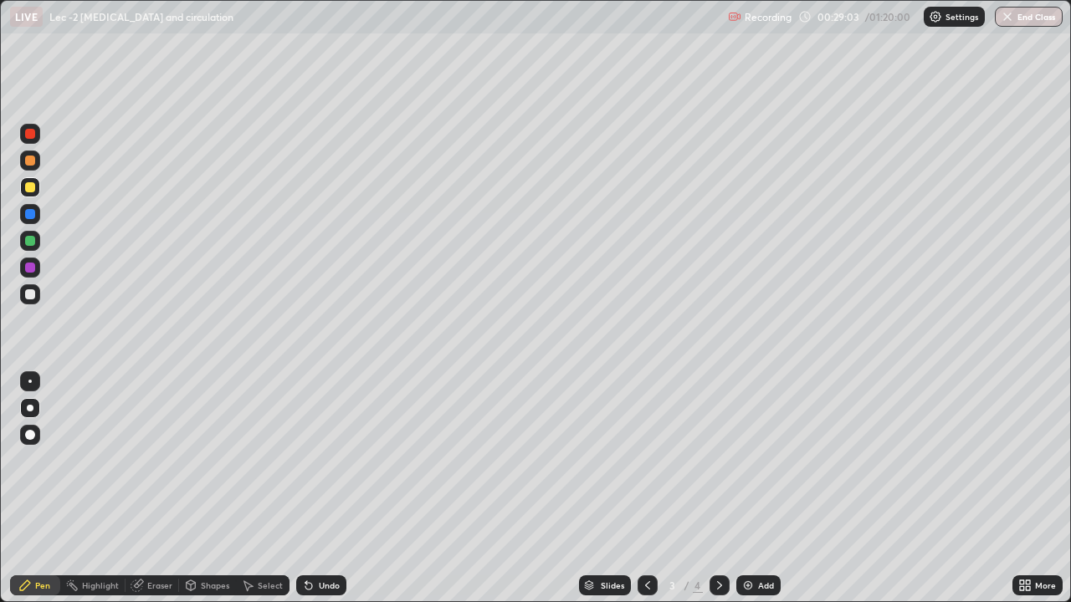
click at [716, 488] on icon at bounding box center [719, 585] width 13 height 13
click at [256, 488] on div "Select" at bounding box center [263, 585] width 54 height 20
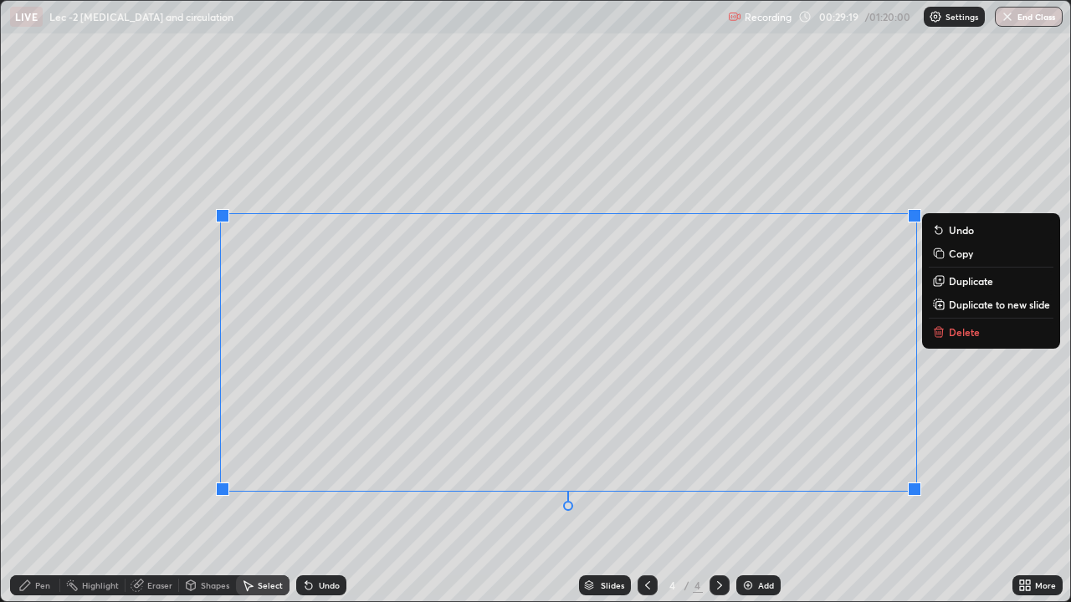
click at [948, 337] on p "Delete" at bounding box center [963, 331] width 31 height 13
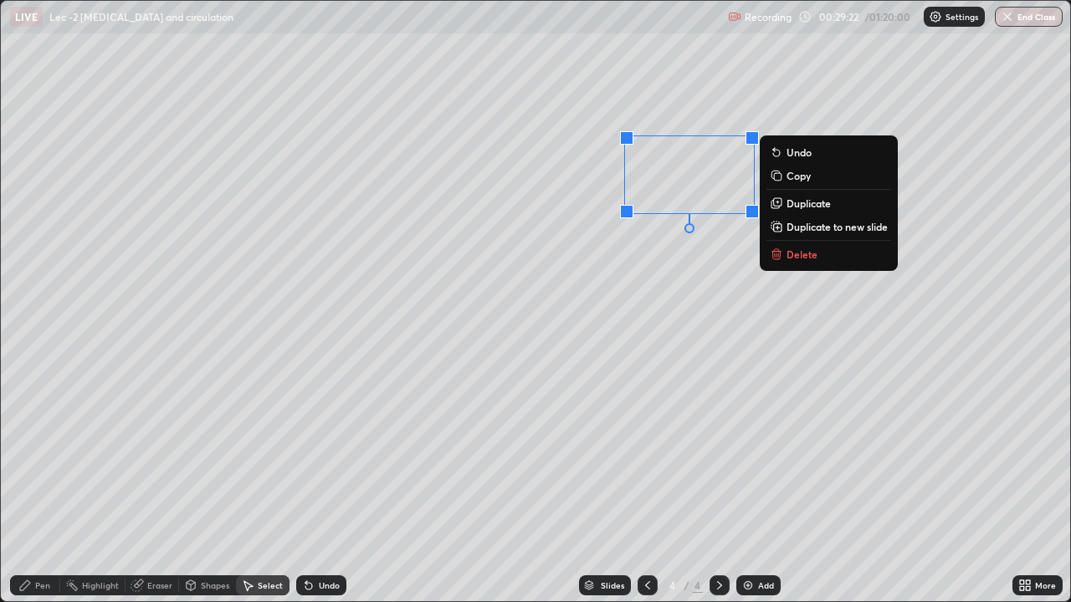
click at [802, 255] on p "Delete" at bounding box center [801, 254] width 31 height 13
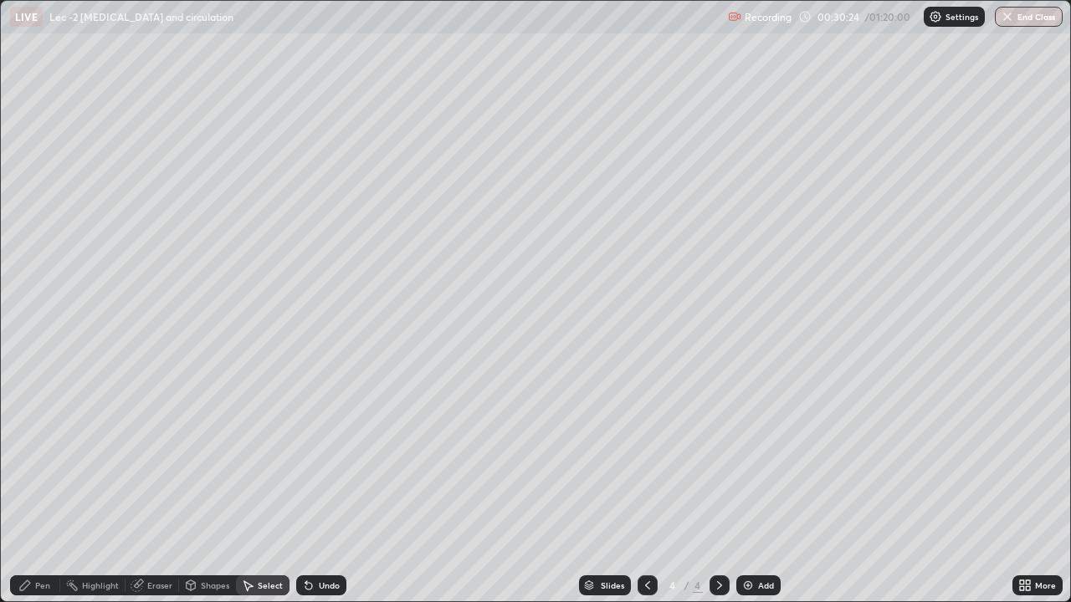
click at [201, 488] on div "Shapes" at bounding box center [215, 585] width 28 height 8
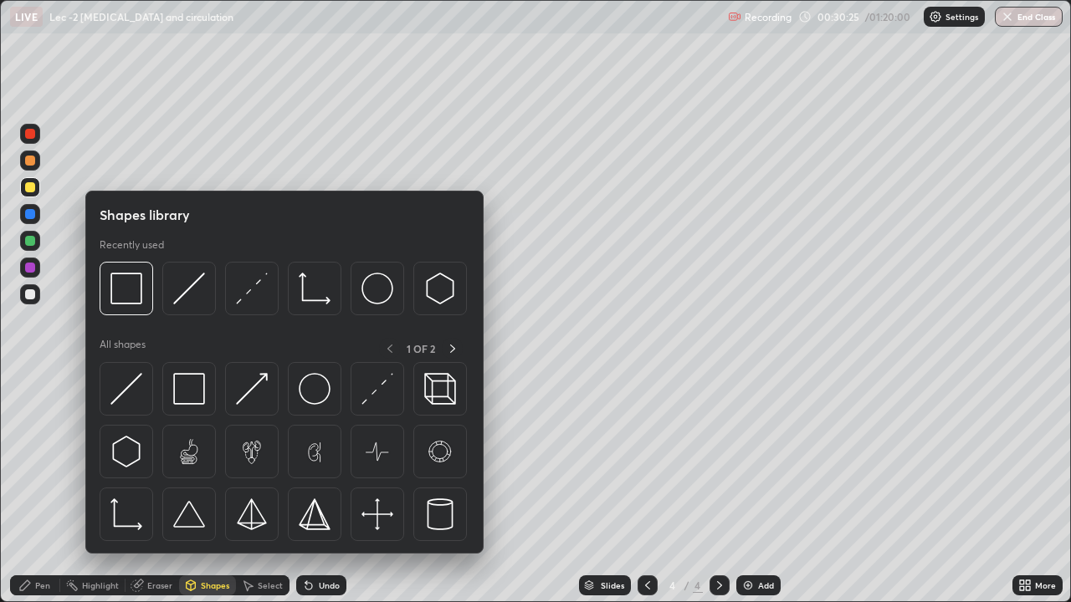
click at [140, 295] on img at bounding box center [126, 289] width 32 height 32
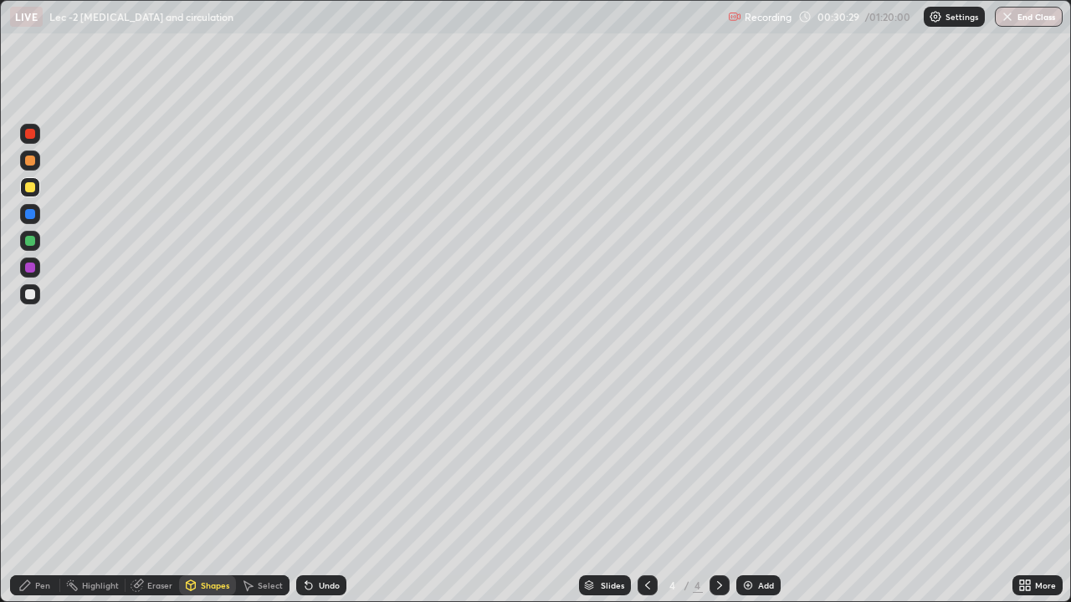
click at [32, 488] on div "Pen" at bounding box center [35, 585] width 50 height 20
click at [34, 161] on div at bounding box center [30, 161] width 10 height 10
click at [32, 186] on div at bounding box center [30, 187] width 10 height 10
click at [17, 488] on div at bounding box center [30, 468] width 27 height 201
click at [33, 162] on div at bounding box center [30, 161] width 10 height 10
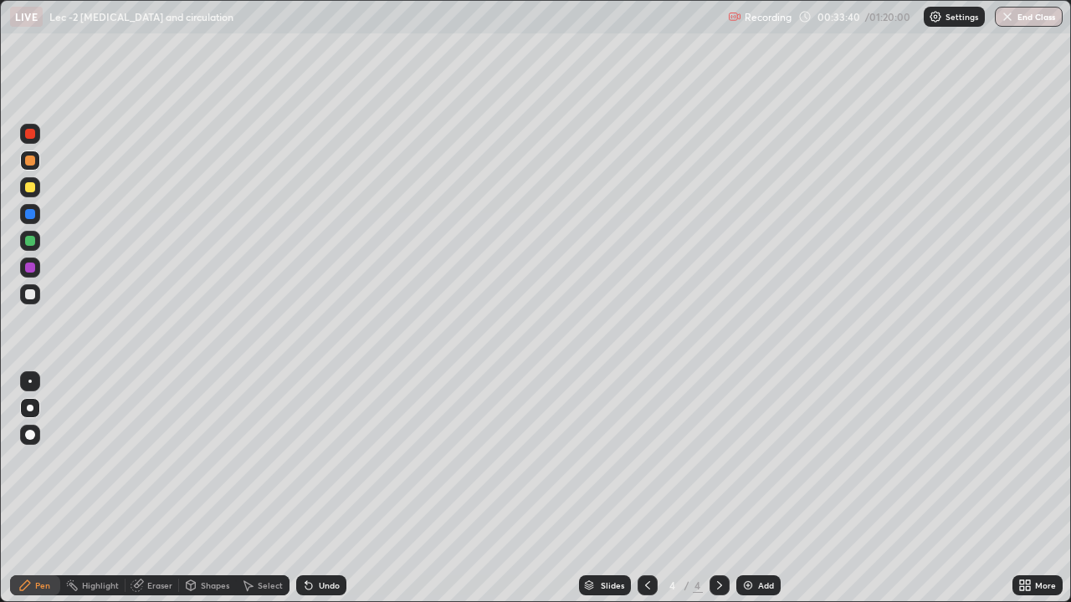
click at [38, 191] on div at bounding box center [30, 187] width 20 height 20
click at [718, 488] on icon at bounding box center [719, 585] width 13 height 13
click at [646, 488] on icon at bounding box center [647, 585] width 13 height 13
click at [155, 488] on div "Eraser" at bounding box center [159, 585] width 25 height 8
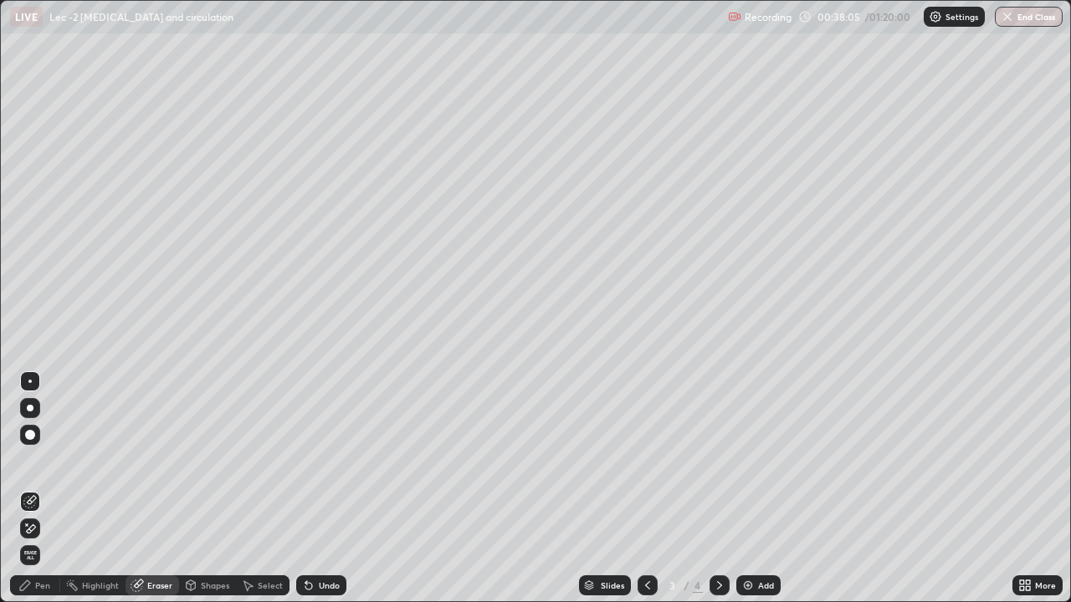
click at [41, 488] on div "Pen" at bounding box center [42, 585] width 15 height 8
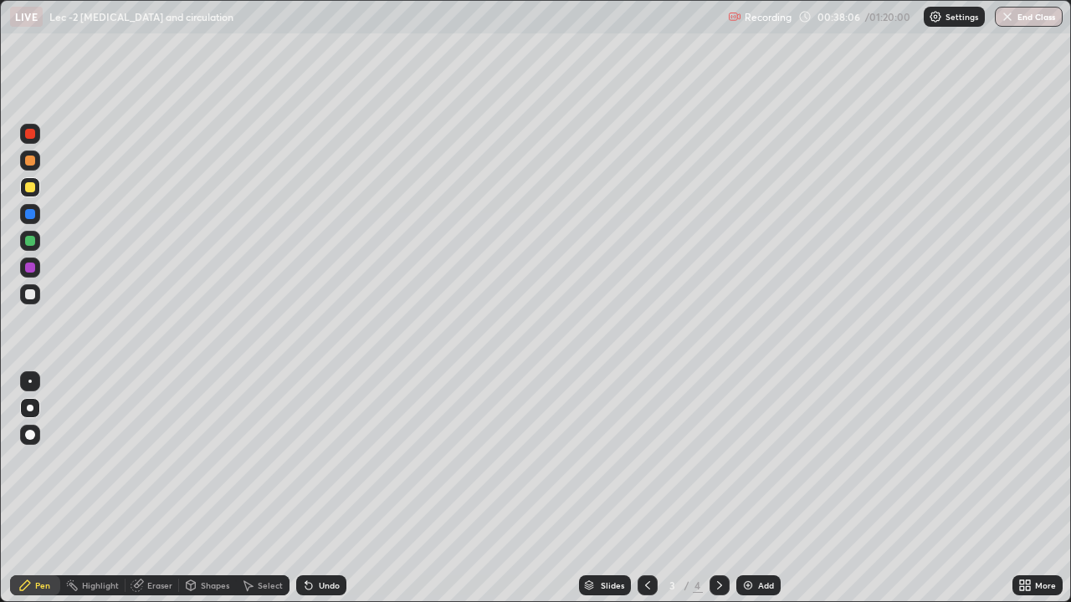
click at [30, 381] on div at bounding box center [29, 381] width 3 height 3
click at [718, 488] on icon at bounding box center [719, 585] width 13 height 13
click at [155, 488] on div "Eraser" at bounding box center [159, 585] width 25 height 8
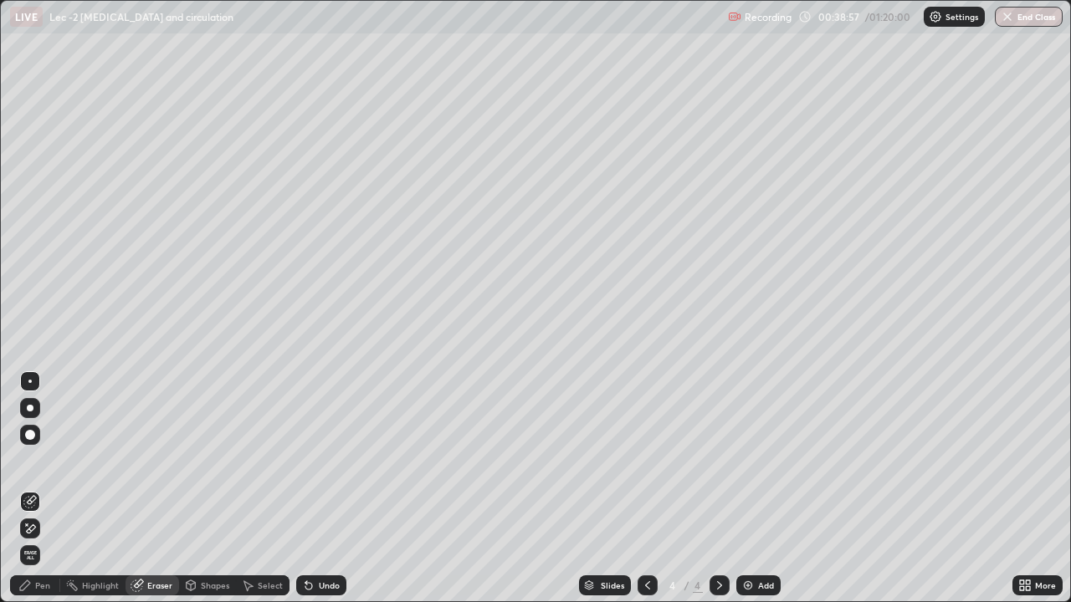
click at [30, 488] on icon at bounding box center [24, 585] width 13 height 13
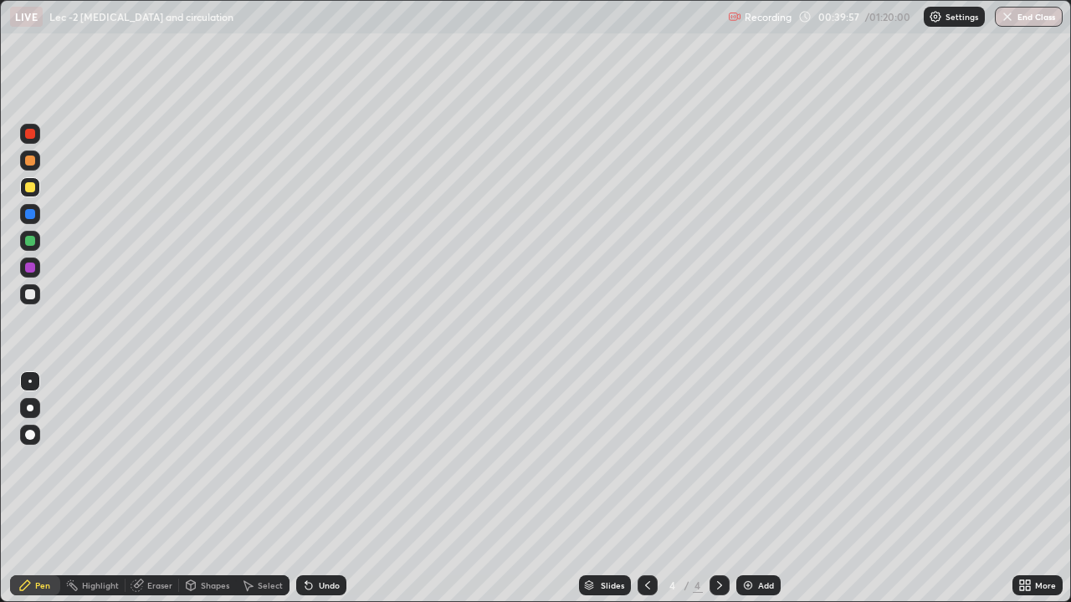
click at [648, 488] on icon at bounding box center [647, 585] width 13 height 13
click at [717, 488] on icon at bounding box center [719, 585] width 5 height 8
click at [646, 488] on icon at bounding box center [647, 585] width 13 height 13
click at [724, 488] on div at bounding box center [719, 585] width 20 height 20
click at [744, 488] on img at bounding box center [747, 585] width 13 height 13
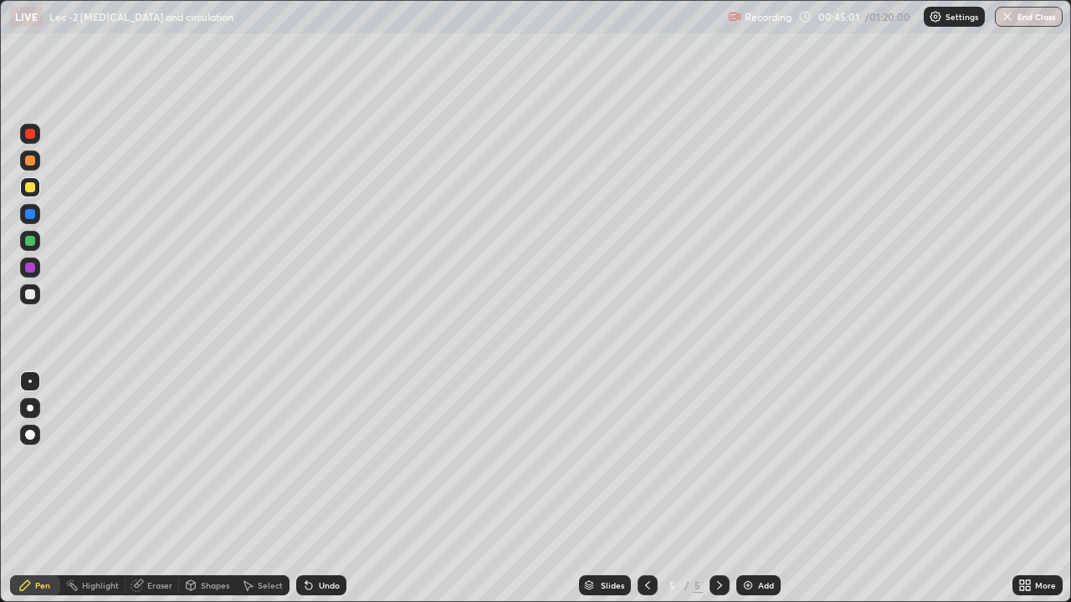
click at [643, 488] on icon at bounding box center [647, 585] width 13 height 13
click at [646, 488] on icon at bounding box center [647, 585] width 13 height 13
click at [0, 488] on div "Pen Highlight Eraser Shapes Select Undo Slides 3 / 5 Add More" at bounding box center [535, 585] width 1071 height 33
click at [713, 488] on icon at bounding box center [719, 585] width 13 height 13
click at [716, 488] on icon at bounding box center [719, 585] width 13 height 13
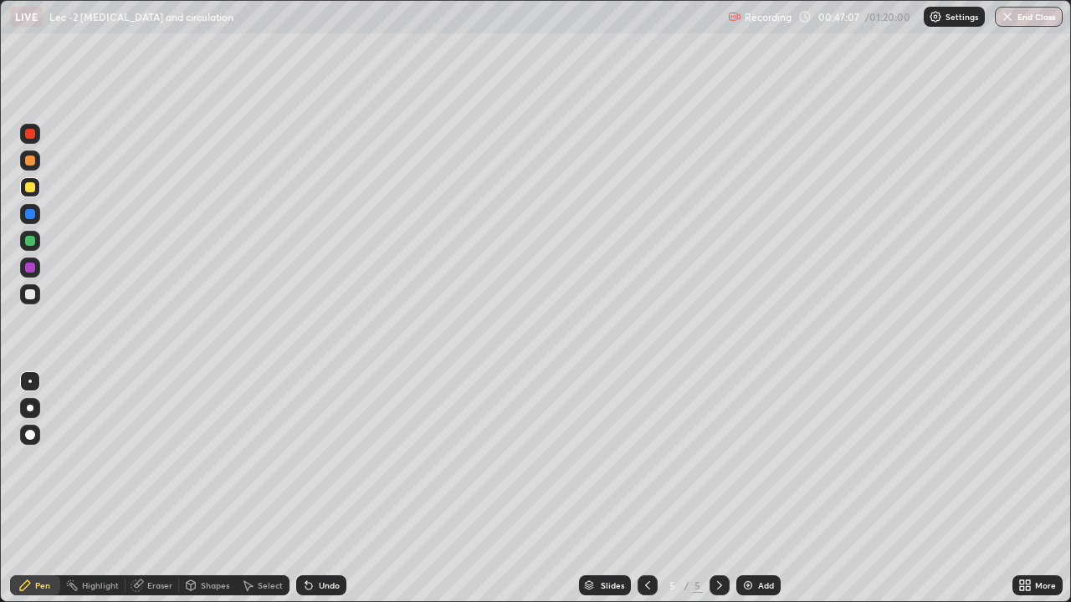
click at [645, 488] on icon at bounding box center [647, 585] width 5 height 8
click at [718, 488] on icon at bounding box center [719, 585] width 13 height 13
click at [721, 488] on div at bounding box center [719, 585] width 20 height 20
click at [744, 488] on img at bounding box center [747, 585] width 13 height 13
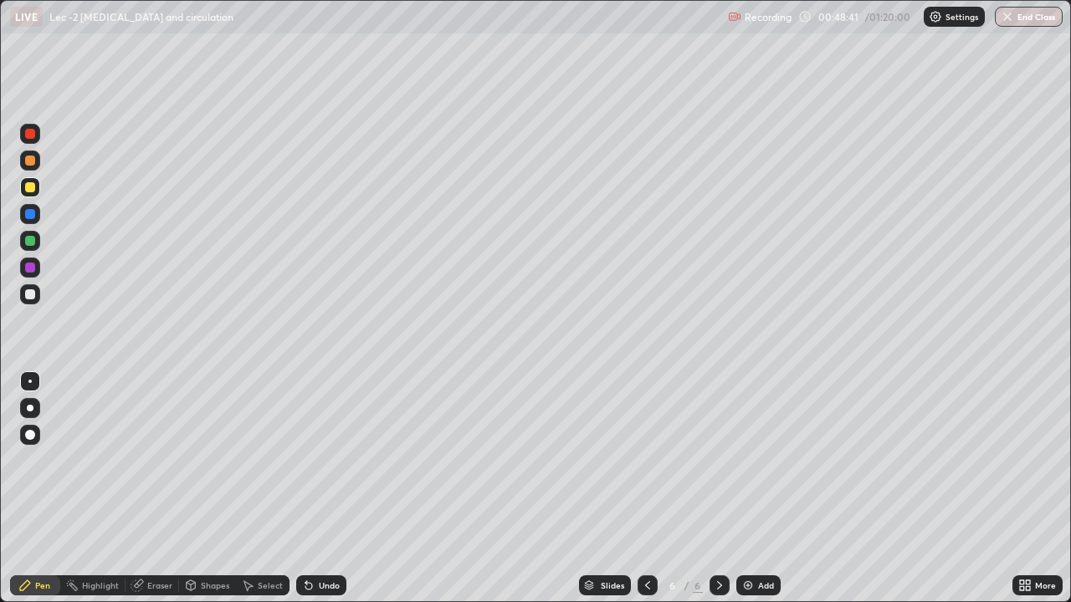
click at [31, 294] on div at bounding box center [30, 294] width 10 height 10
click at [309, 488] on icon at bounding box center [308, 585] width 13 height 13
click at [306, 488] on icon at bounding box center [308, 586] width 7 height 7
click at [309, 488] on icon at bounding box center [308, 585] width 13 height 13
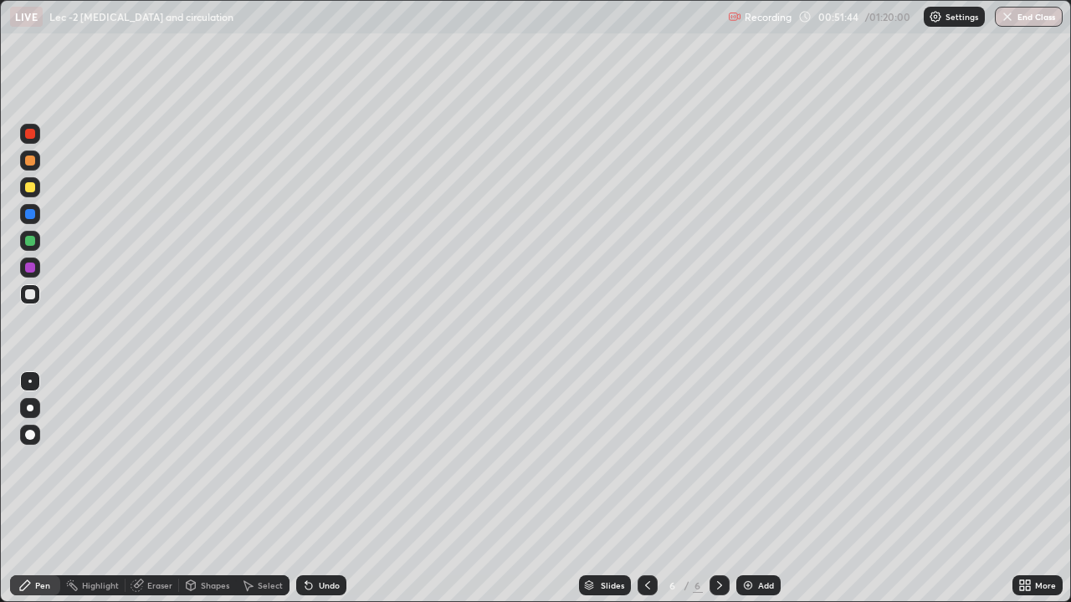
click at [33, 159] on div at bounding box center [30, 161] width 10 height 10
click at [34, 188] on div at bounding box center [30, 187] width 10 height 10
click at [643, 488] on icon at bounding box center [647, 585] width 13 height 13
click at [646, 488] on icon at bounding box center [647, 585] width 13 height 13
click at [643, 488] on icon at bounding box center [647, 585] width 13 height 13
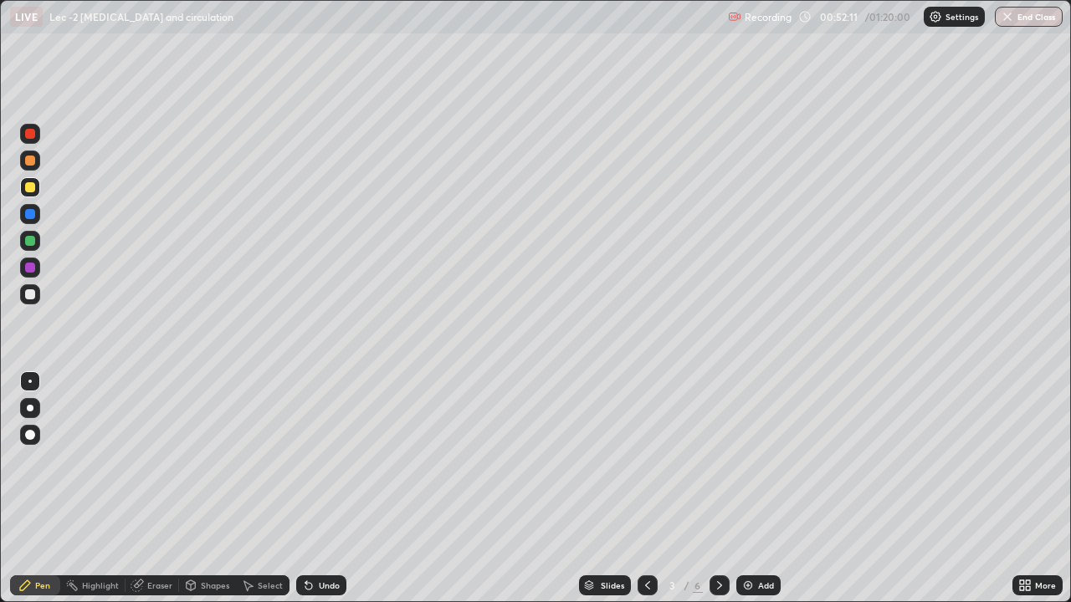
click at [718, 488] on icon at bounding box center [719, 585] width 13 height 13
click at [717, 488] on icon at bounding box center [719, 585] width 13 height 13
click at [718, 488] on icon at bounding box center [719, 585] width 13 height 13
click at [26, 299] on div at bounding box center [30, 294] width 20 height 20
click at [200, 488] on div "Shapes" at bounding box center [207, 585] width 57 height 20
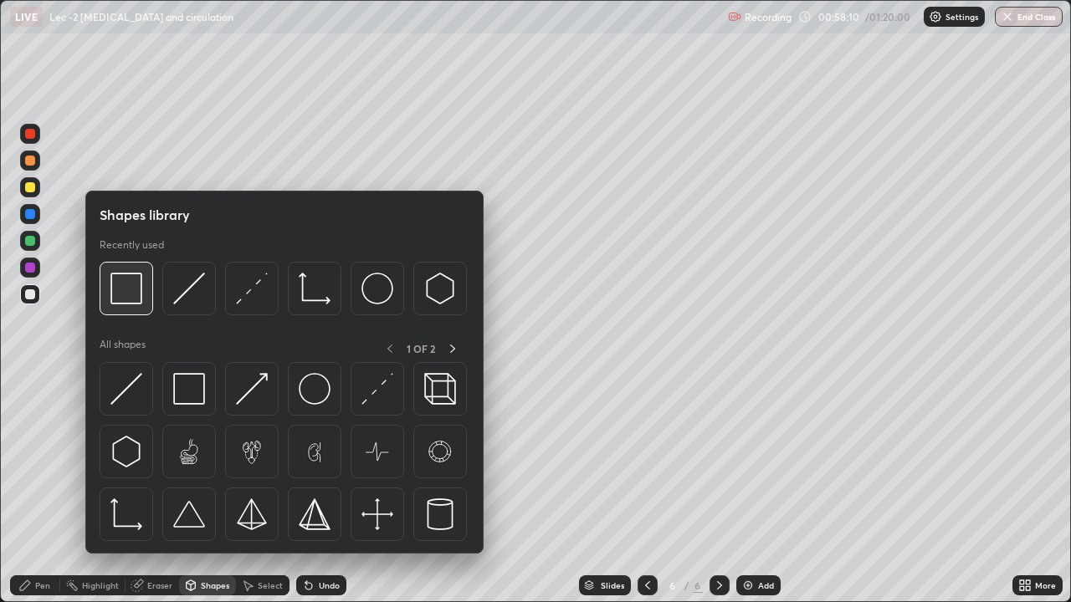
click at [137, 294] on img at bounding box center [126, 289] width 32 height 32
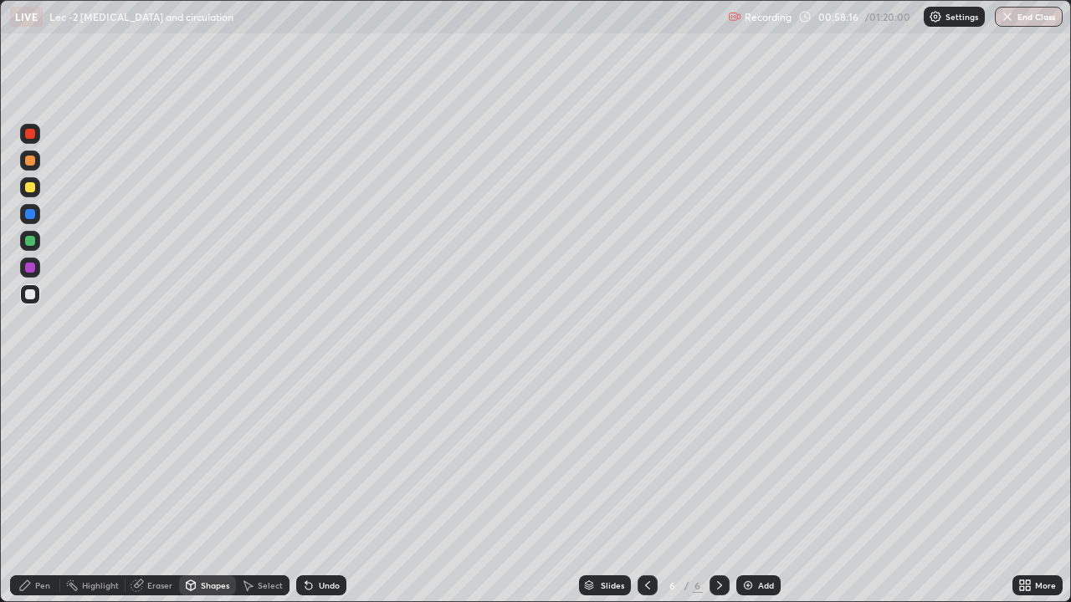
click at [36, 488] on div "Pen" at bounding box center [35, 585] width 50 height 20
click at [31, 170] on div at bounding box center [30, 161] width 20 height 20
click at [22, 440] on div at bounding box center [30, 435] width 20 height 20
click at [37, 190] on div at bounding box center [30, 187] width 20 height 20
click at [33, 295] on div at bounding box center [30, 294] width 10 height 10
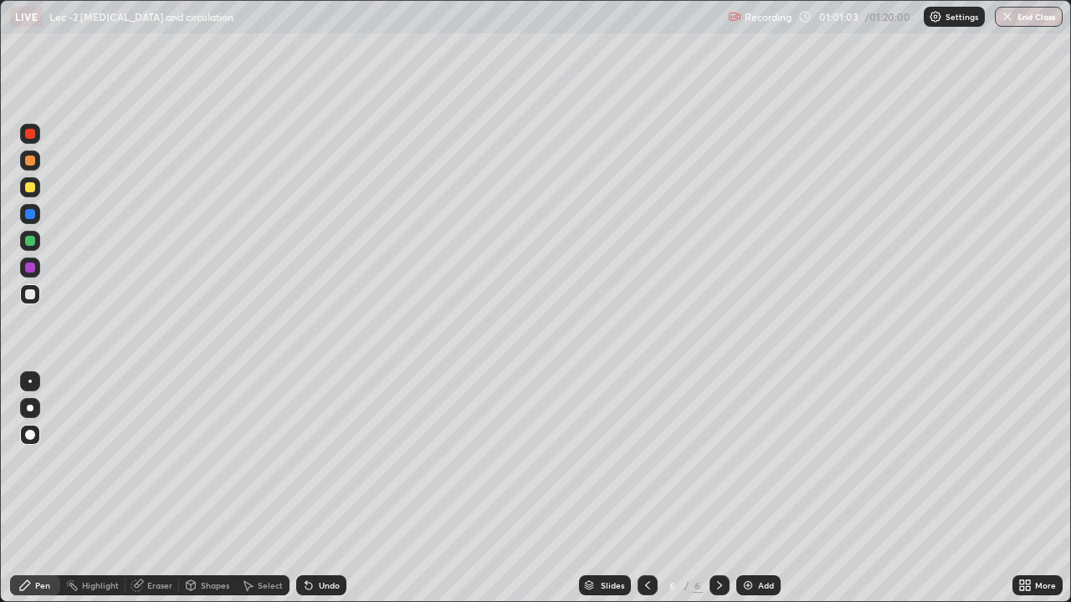
click at [35, 167] on div at bounding box center [30, 161] width 20 height 20
click at [638, 488] on div at bounding box center [647, 585] width 20 height 20
click at [641, 488] on div at bounding box center [647, 585] width 20 height 33
click at [32, 294] on div at bounding box center [30, 294] width 10 height 10
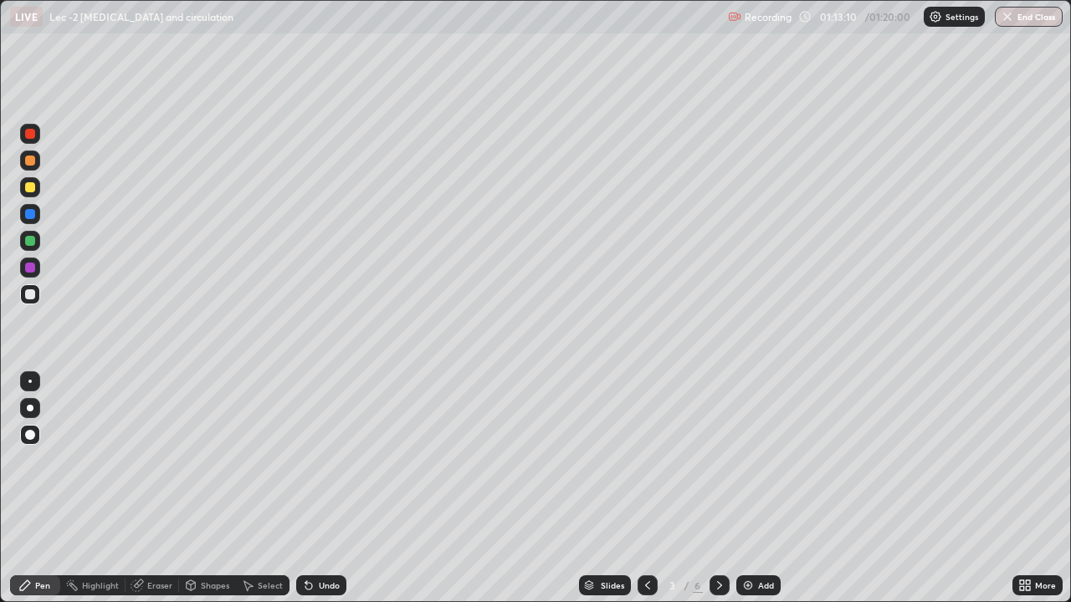
click at [30, 381] on div at bounding box center [29, 381] width 3 height 3
click at [718, 488] on icon at bounding box center [719, 585] width 13 height 13
click at [718, 488] on icon at bounding box center [719, 585] width 5 height 8
click at [719, 488] on icon at bounding box center [719, 585] width 13 height 13
click at [744, 488] on img at bounding box center [747, 585] width 13 height 13
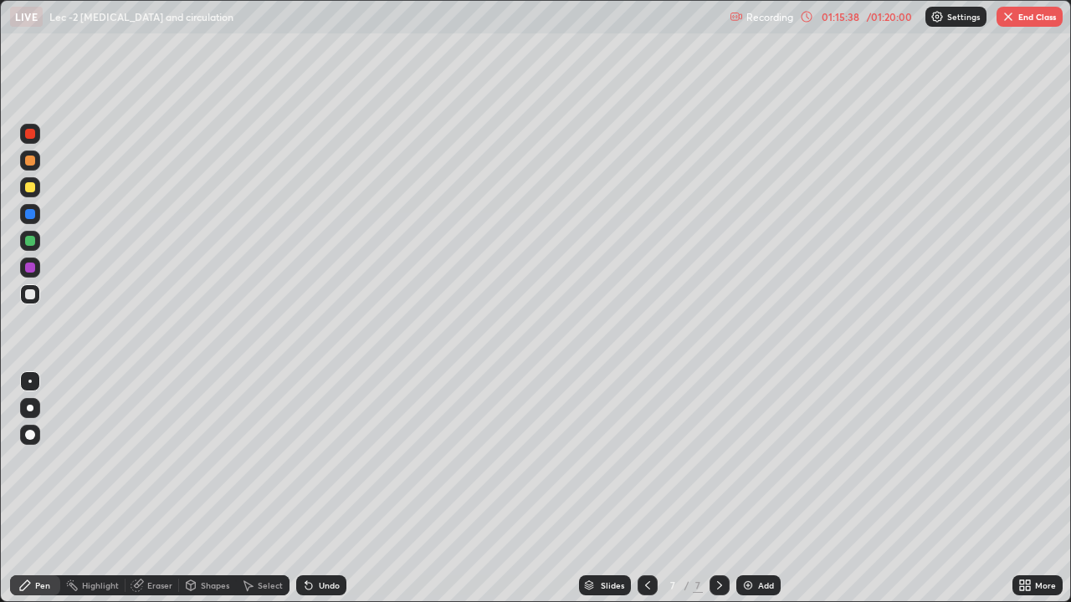
click at [305, 488] on icon at bounding box center [308, 586] width 7 height 7
click at [646, 488] on icon at bounding box center [647, 585] width 13 height 13
click at [641, 488] on icon at bounding box center [647, 585] width 13 height 13
click at [639, 488] on div at bounding box center [647, 585] width 20 height 20
click at [638, 488] on div at bounding box center [647, 585] width 20 height 33
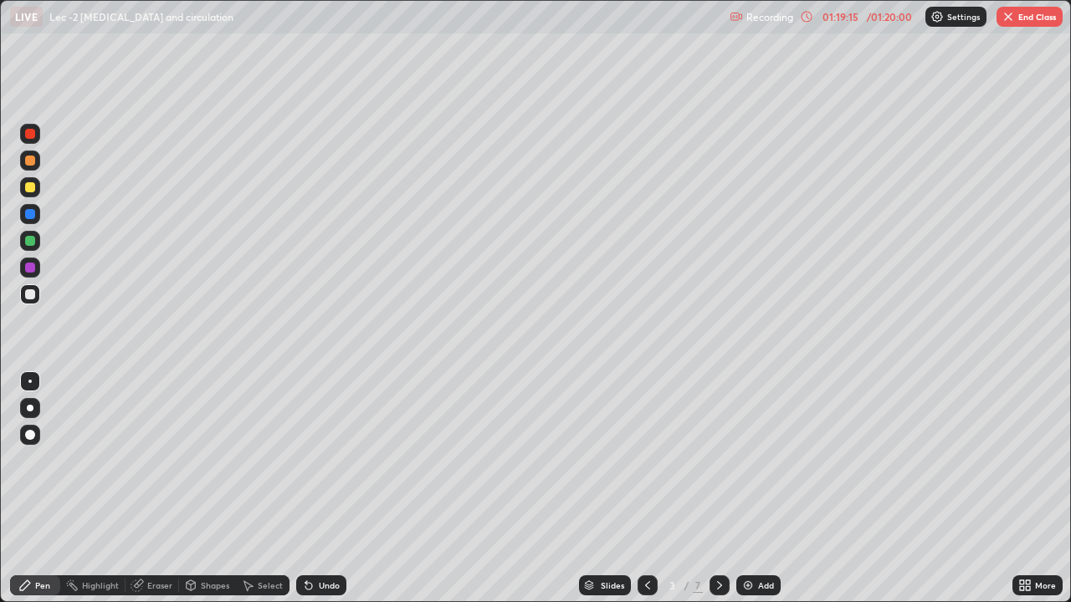
click at [637, 488] on div at bounding box center [647, 585] width 20 height 33
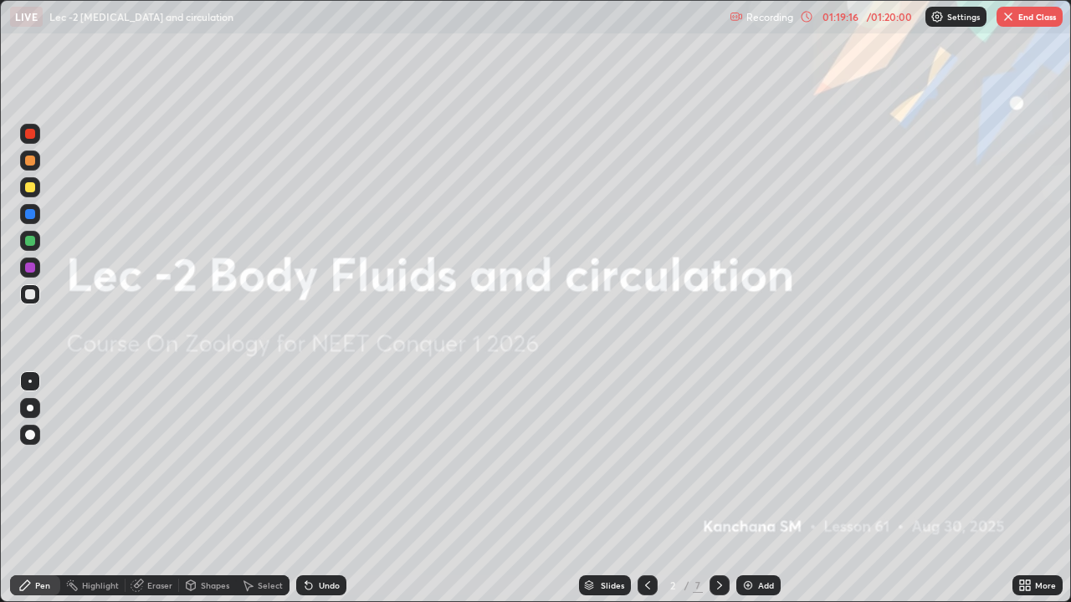
click at [719, 488] on icon at bounding box center [719, 585] width 13 height 13
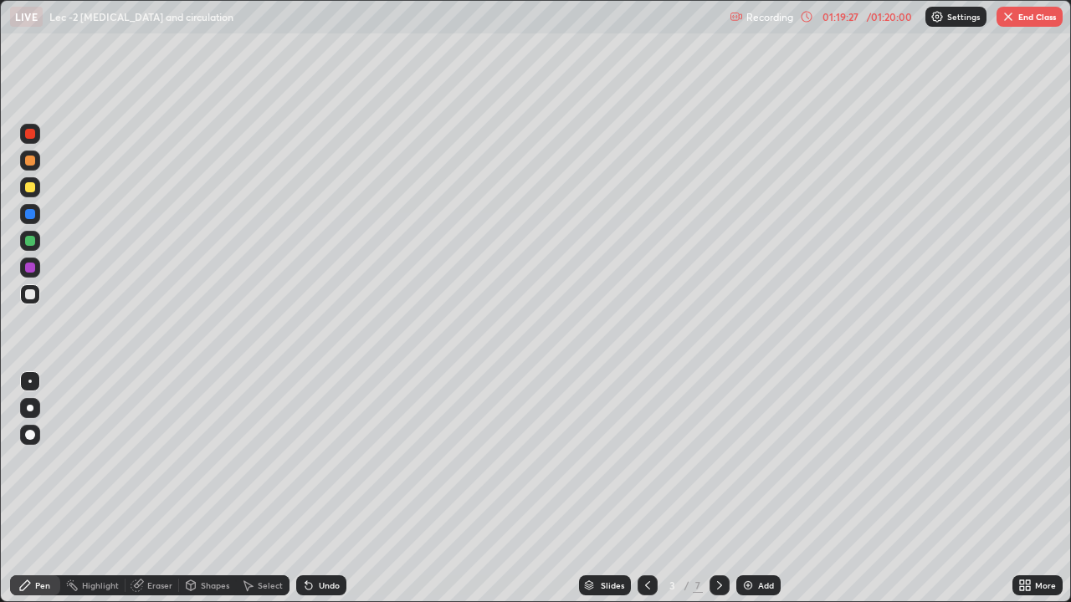
click at [716, 488] on icon at bounding box center [719, 585] width 13 height 13
click at [718, 488] on icon at bounding box center [719, 585] width 13 height 13
click at [719, 488] on icon at bounding box center [719, 585] width 13 height 13
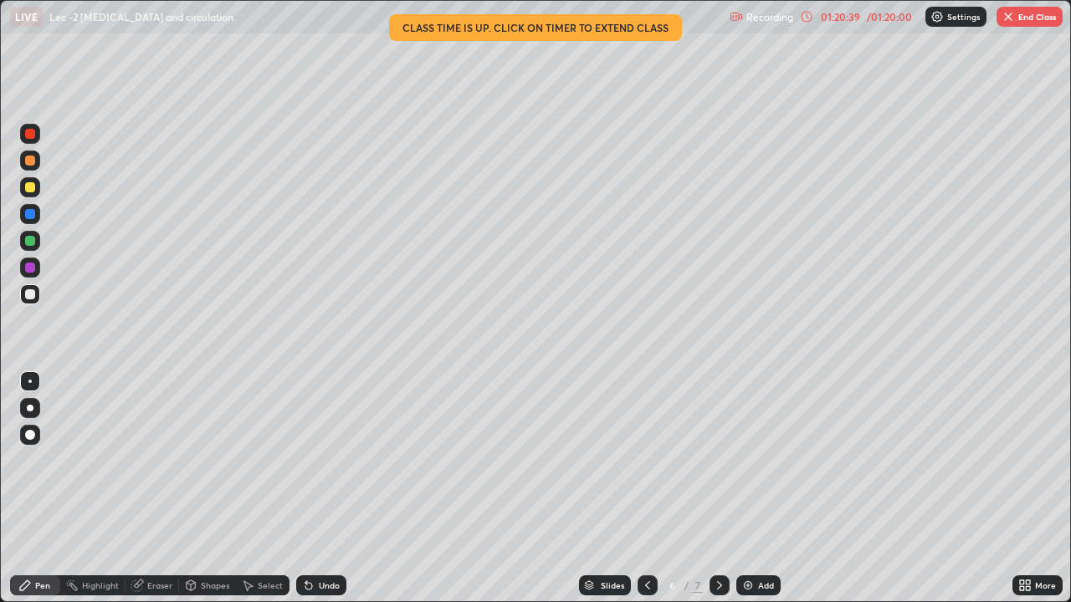
click at [1020, 488] on icon at bounding box center [1022, 588] width 4 height 4
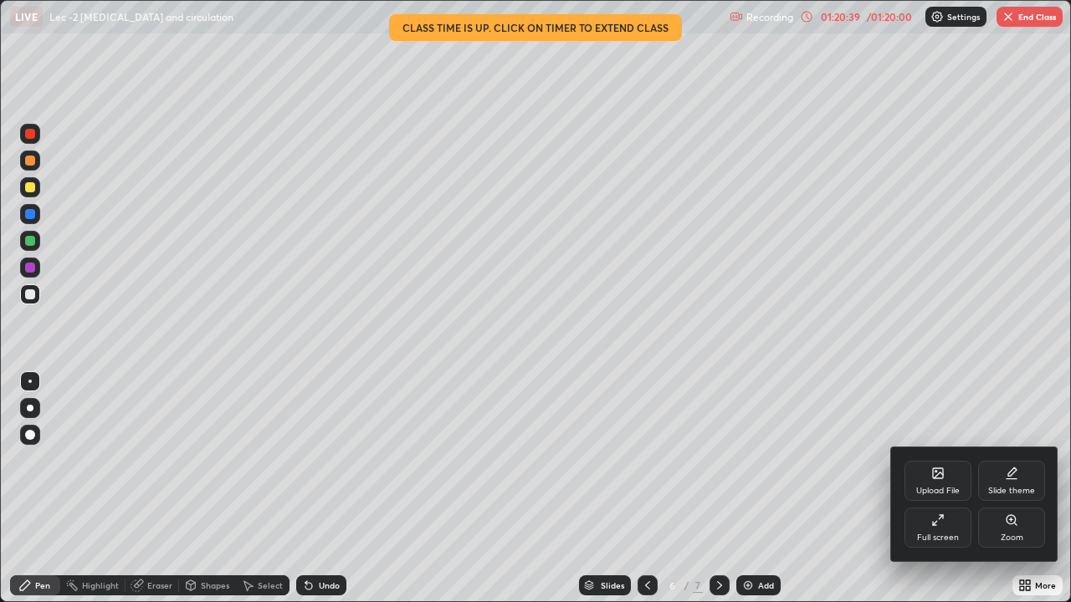
click at [938, 488] on div "Full screen" at bounding box center [938, 538] width 42 height 8
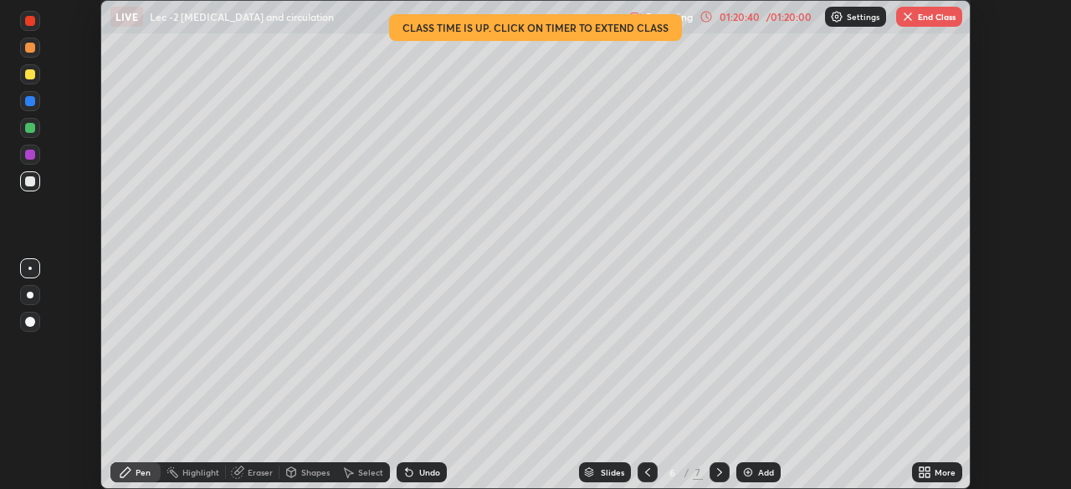
scroll to position [83146, 82565]
click at [915, 18] on button "End Class" at bounding box center [929, 17] width 66 height 20
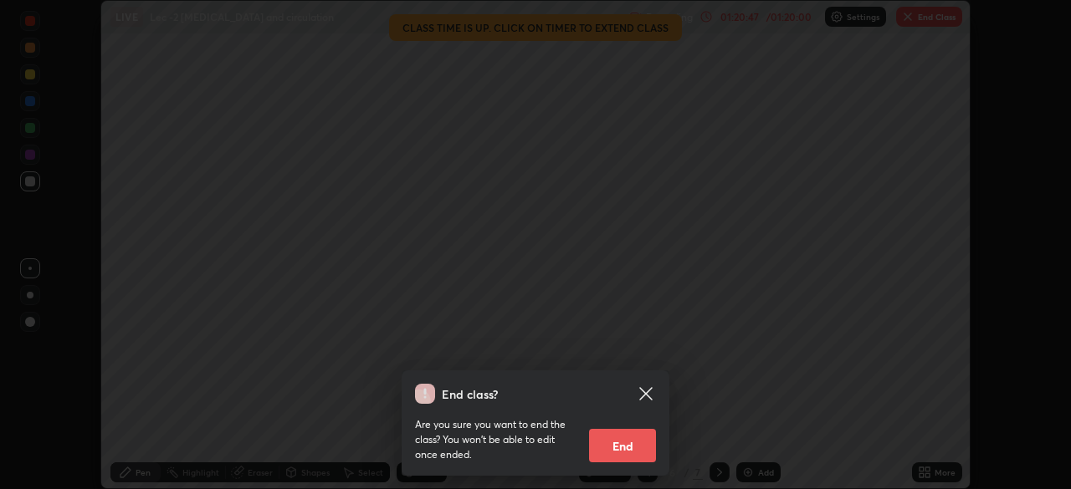
click at [616, 445] on button "End" at bounding box center [622, 445] width 67 height 33
